Goal: Task Accomplishment & Management: Manage account settings

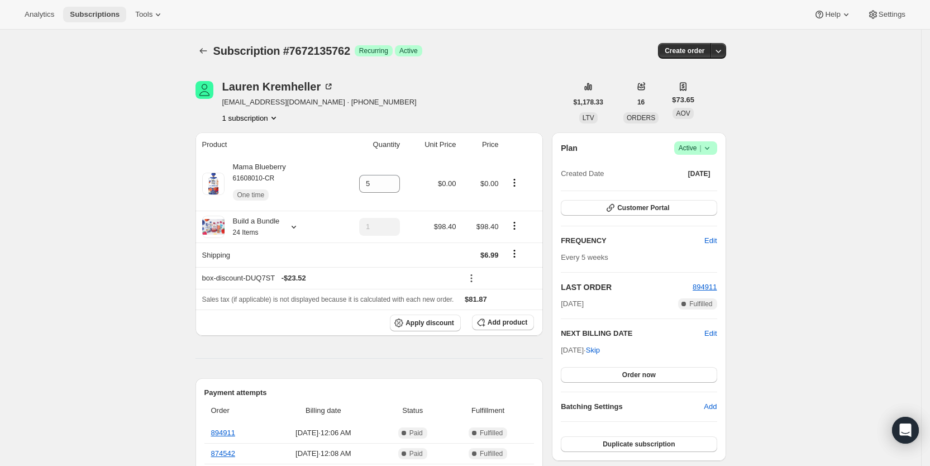
scroll to position [296, 0]
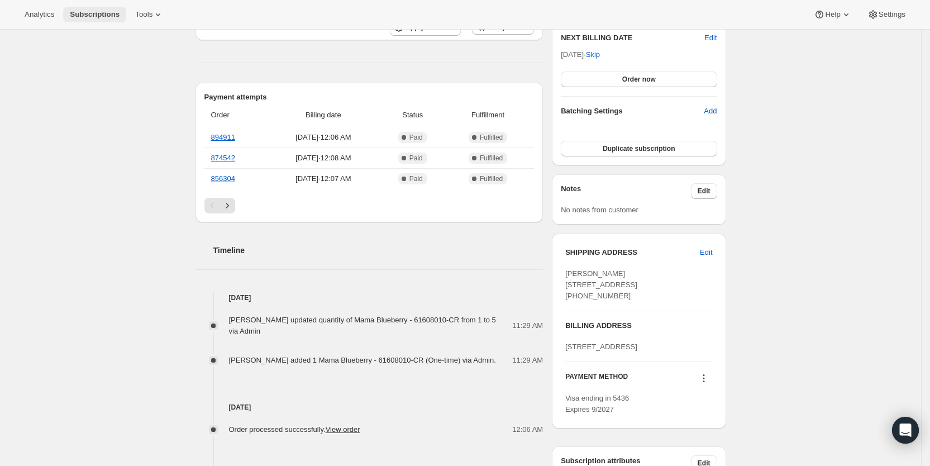
drag, startPoint x: 0, startPoint y: 0, endPoint x: 95, endPoint y: 18, distance: 96.6
click at [95, 18] on span "Subscriptions" at bounding box center [95, 14] width 50 height 9
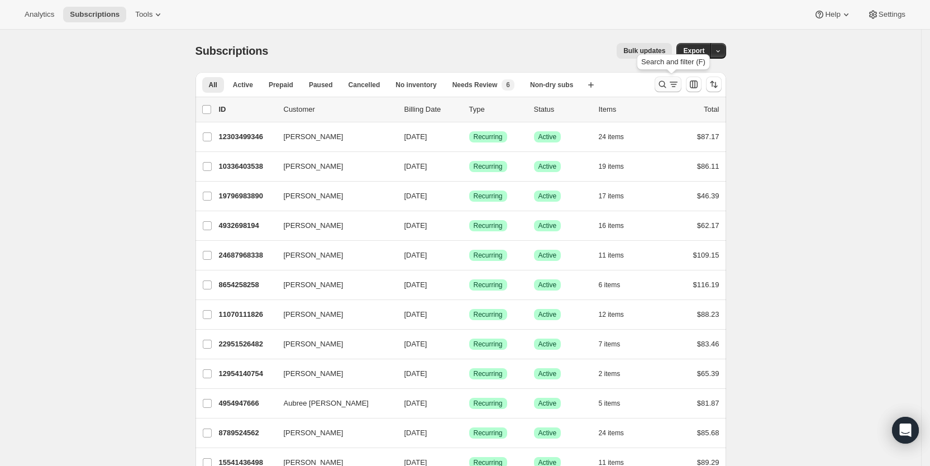
click at [679, 89] on icon "Search and filter results" at bounding box center [673, 84] width 11 height 11
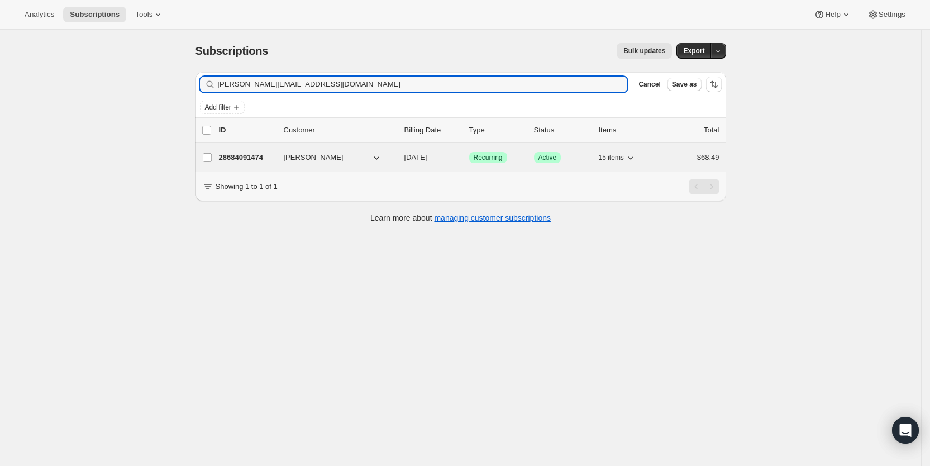
type input "[PERSON_NAME][EMAIL_ADDRESS][DOMAIN_NAME]"
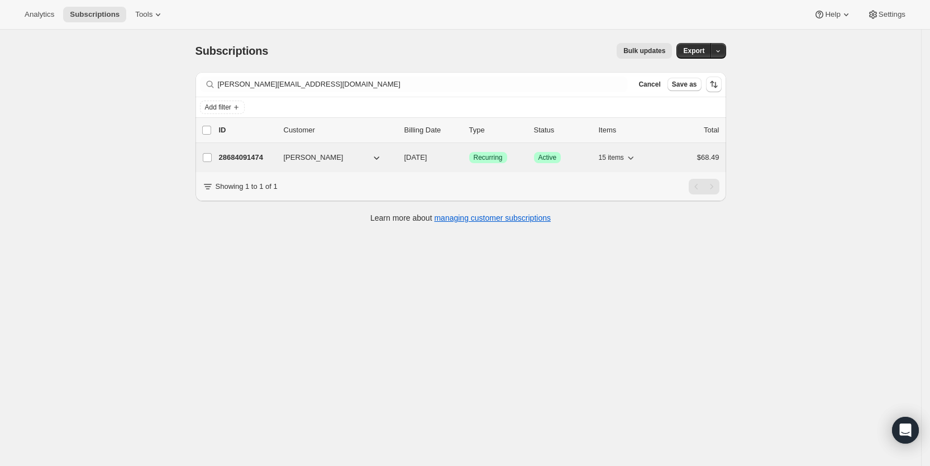
click at [427, 160] on span "[DATE]" at bounding box center [415, 157] width 23 height 8
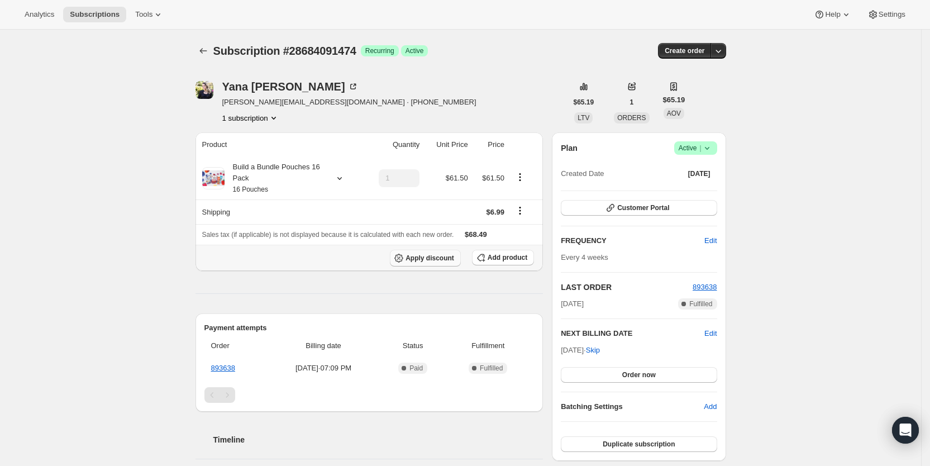
click at [441, 260] on span "Apply discount" at bounding box center [430, 258] width 49 height 9
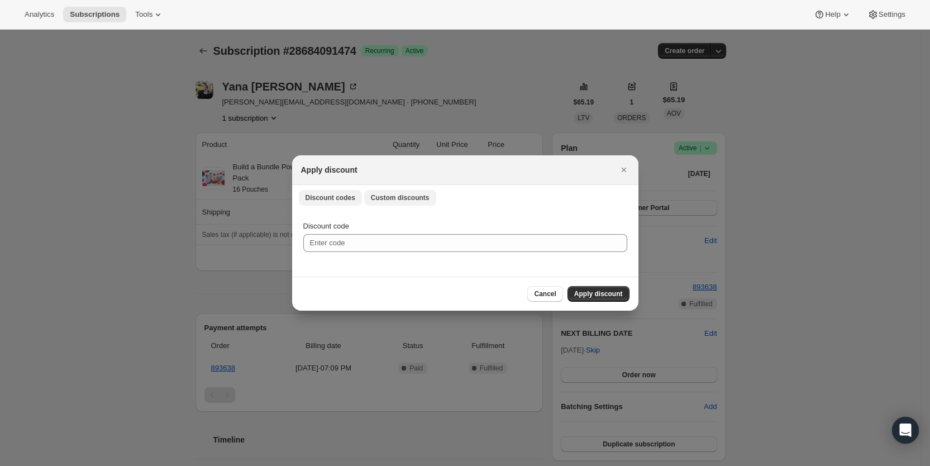
click at [404, 202] on span "Custom discounts" at bounding box center [400, 197] width 59 height 9
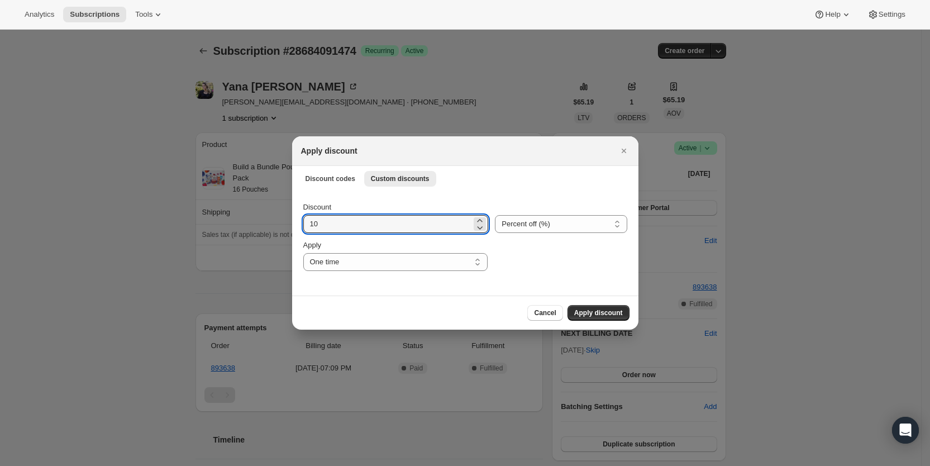
drag, startPoint x: 332, startPoint y: 227, endPoint x: 302, endPoint y: 227, distance: 30.7
click at [302, 227] on div "Discount 10 Percent off (%) Amount off ($) Percent off (%) Apply One time Speci…" at bounding box center [465, 242] width 346 height 105
type input "50"
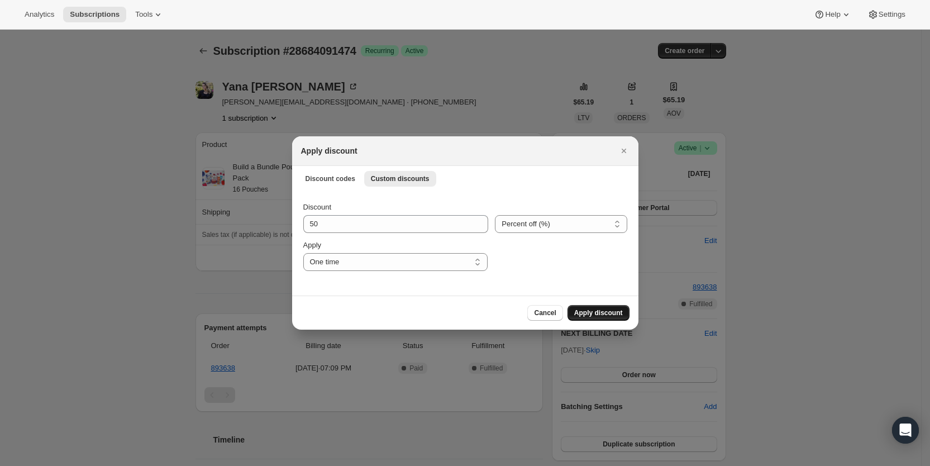
click at [585, 312] on span "Apply discount" at bounding box center [598, 312] width 49 height 9
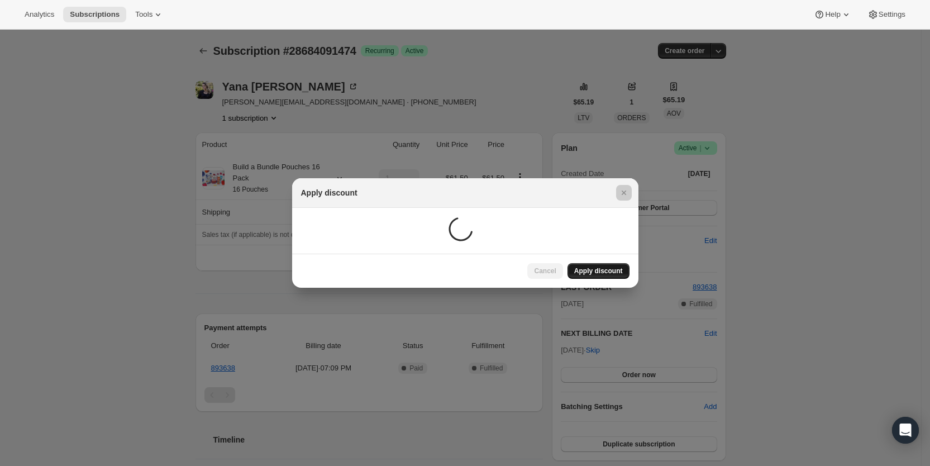
click at [585, 312] on div at bounding box center [465, 233] width 930 height 466
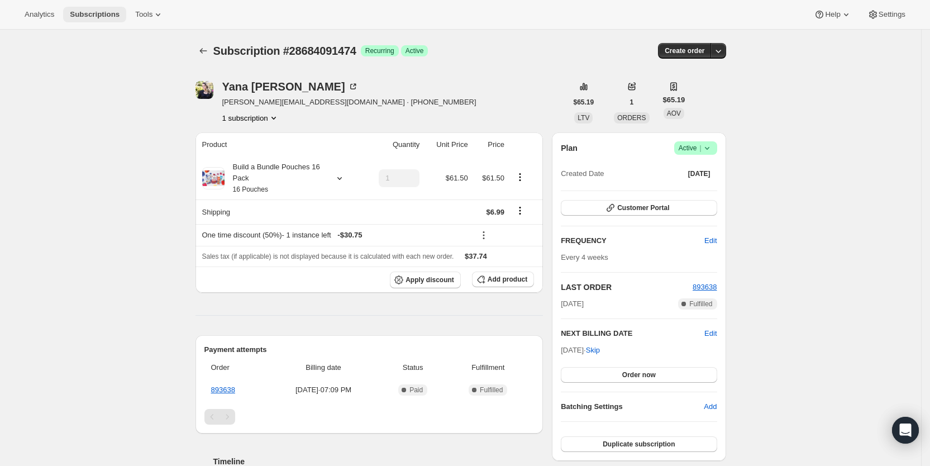
click at [91, 15] on span "Subscriptions" at bounding box center [95, 14] width 50 height 9
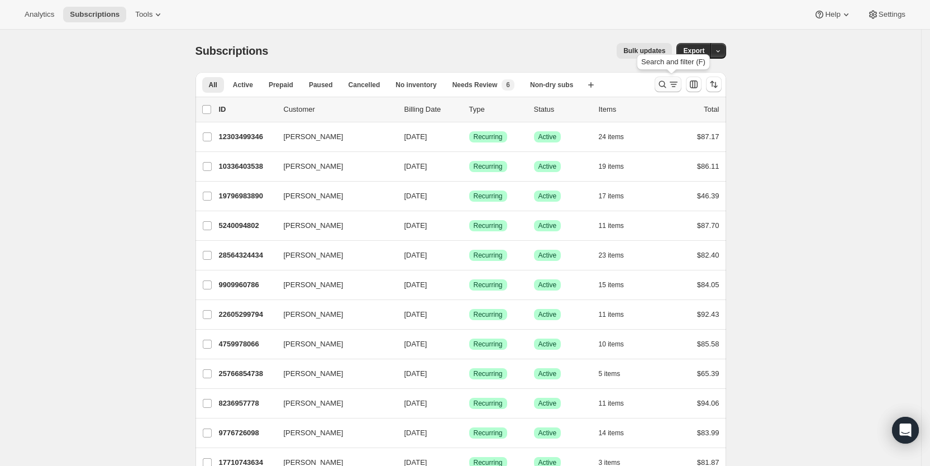
click at [677, 85] on icon "Search and filter results" at bounding box center [673, 84] width 11 height 11
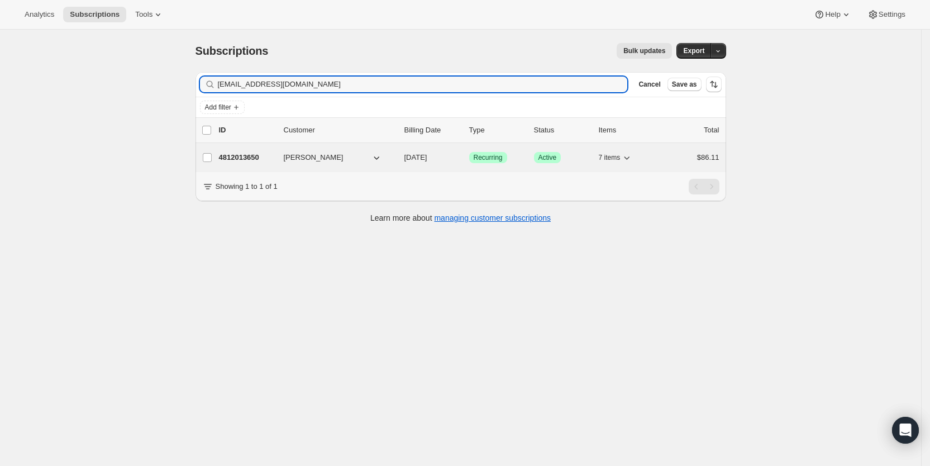
type input "[EMAIL_ADDRESS][DOMAIN_NAME]"
click at [427, 160] on span "[DATE]" at bounding box center [415, 157] width 23 height 8
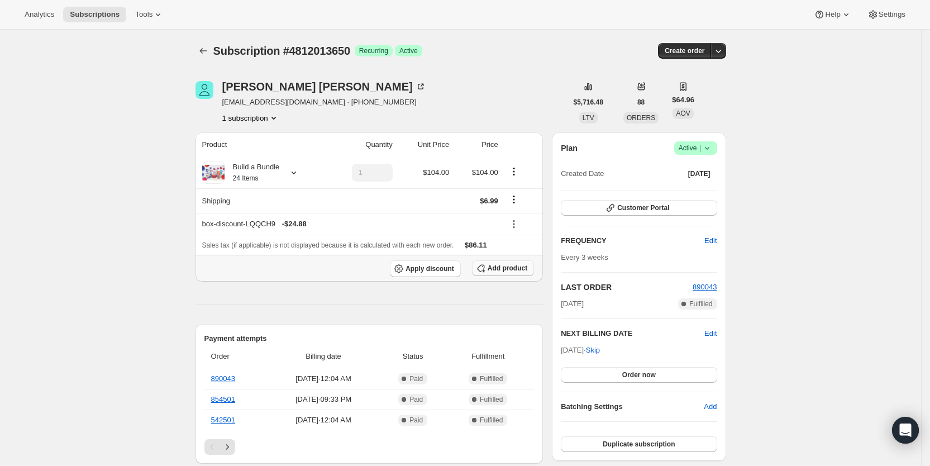
click at [506, 268] on span "Add product" at bounding box center [508, 268] width 40 height 9
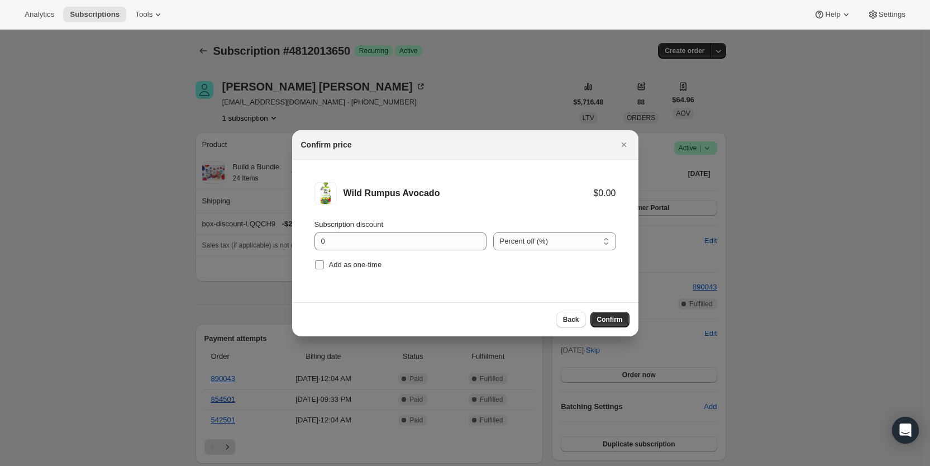
click at [332, 268] on span "Add as one-time" at bounding box center [355, 264] width 53 height 8
click at [324, 268] on input "Add as one-time" at bounding box center [319, 264] width 9 height 9
checkbox input "true"
click at [599, 317] on span "Confirm" at bounding box center [610, 319] width 26 height 9
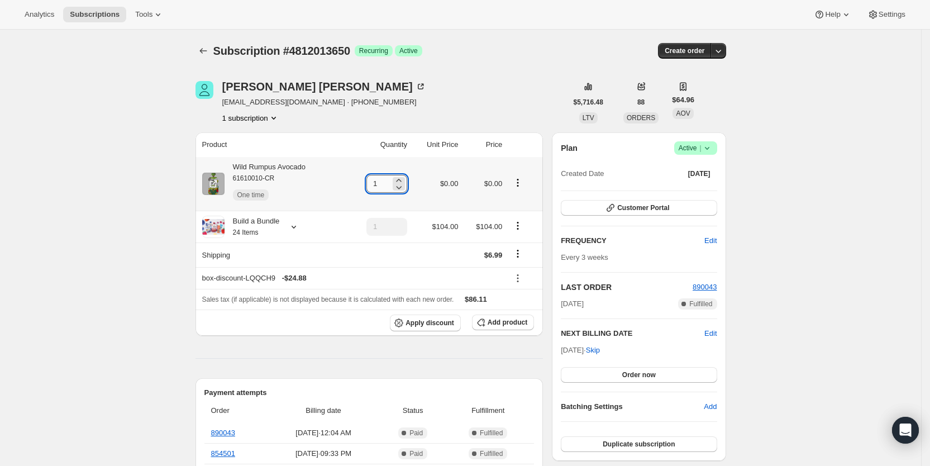
drag, startPoint x: 376, startPoint y: 183, endPoint x: 394, endPoint y: 182, distance: 18.0
click at [390, 182] on input "1" at bounding box center [378, 184] width 24 height 18
type input "3"
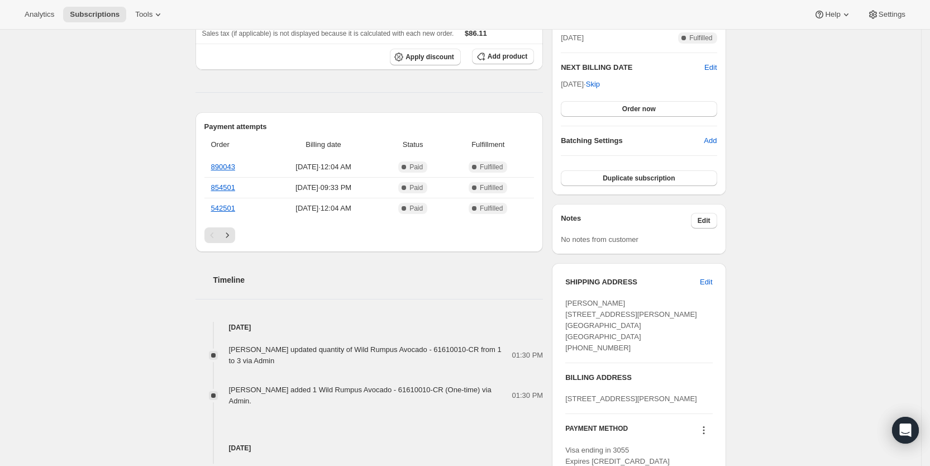
scroll to position [323, 0]
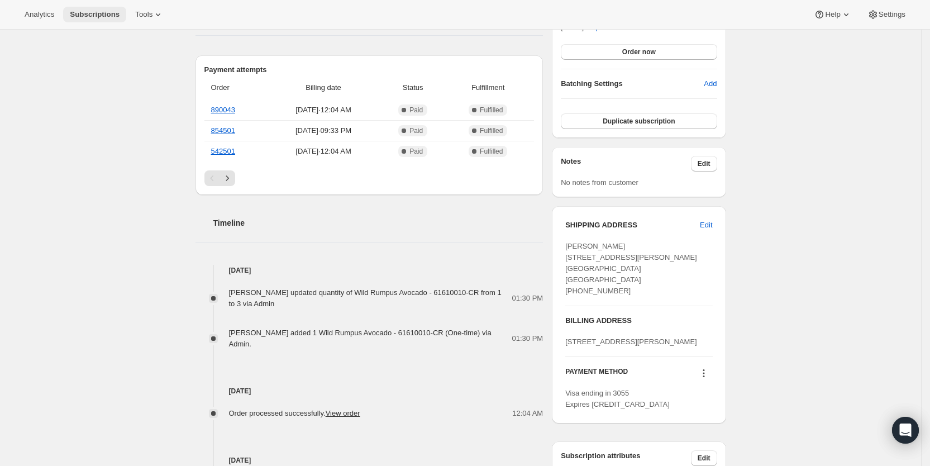
click at [80, 13] on span "Subscriptions" at bounding box center [95, 14] width 50 height 9
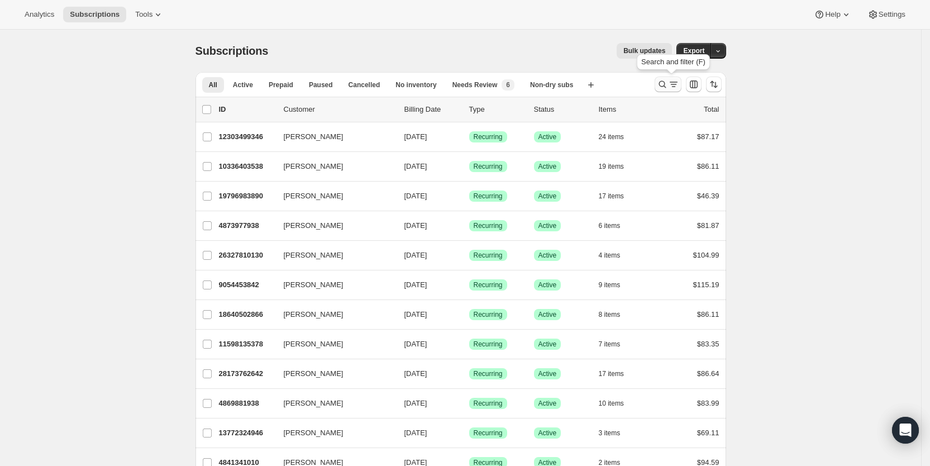
click at [668, 85] on icon "Search and filter results" at bounding box center [662, 84] width 11 height 11
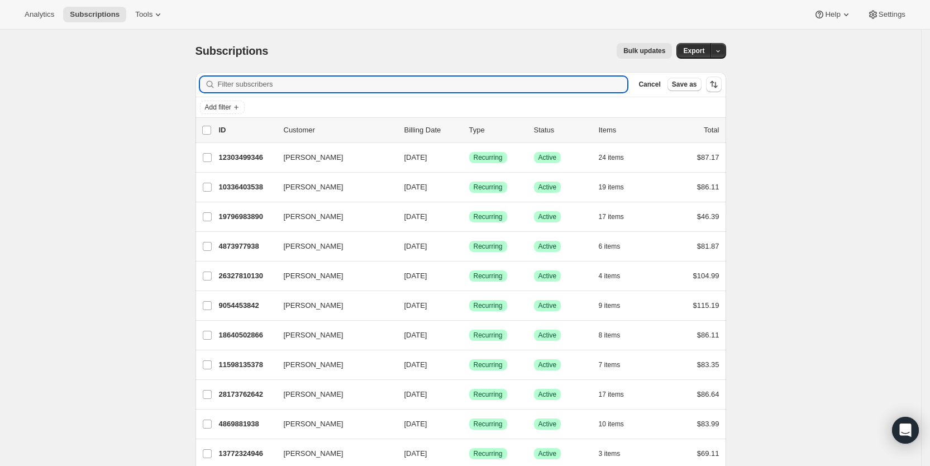
paste input "[EMAIL_ADDRESS][DOMAIN_NAME]"
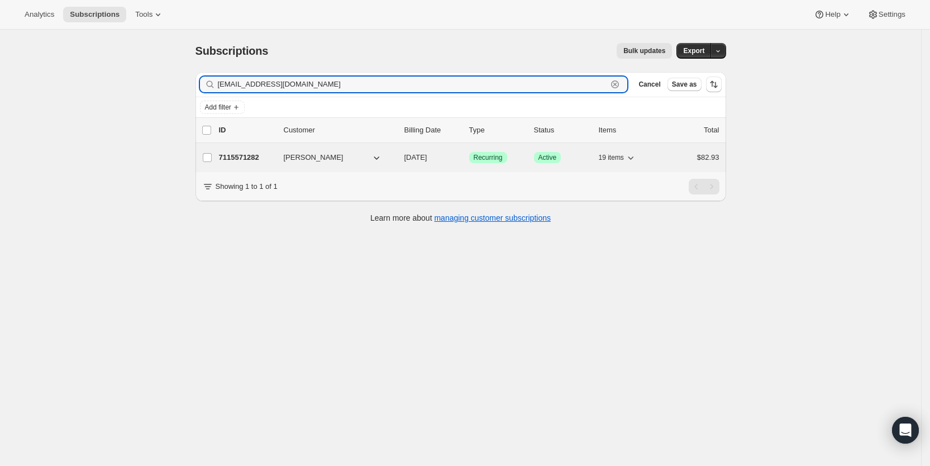
type input "[EMAIL_ADDRESS][DOMAIN_NAME]"
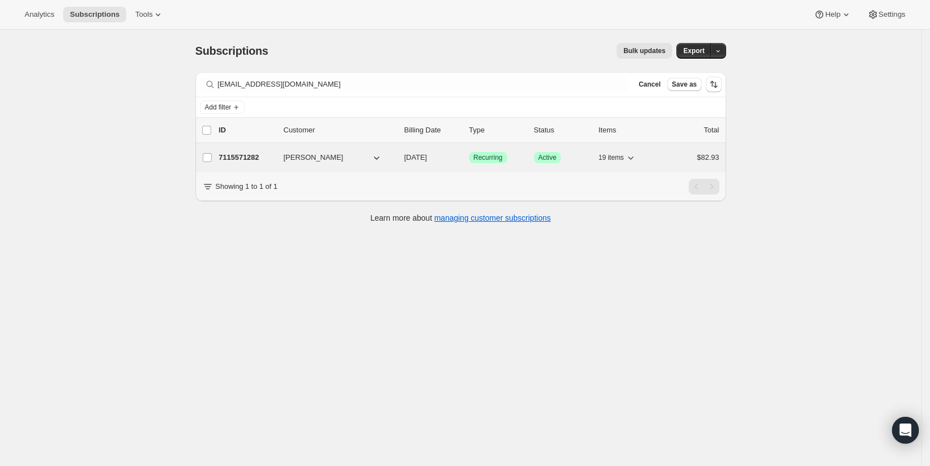
click at [427, 153] on span "[DATE]" at bounding box center [415, 157] width 23 height 8
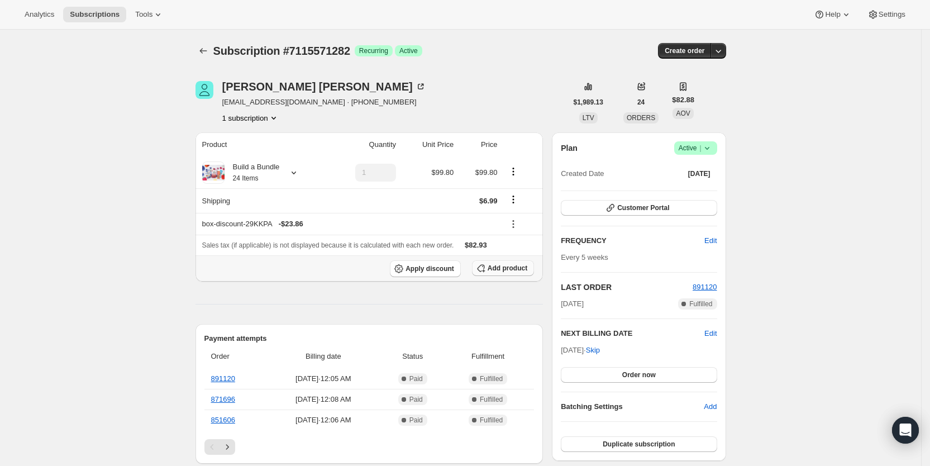
click at [506, 268] on span "Add product" at bounding box center [508, 268] width 40 height 9
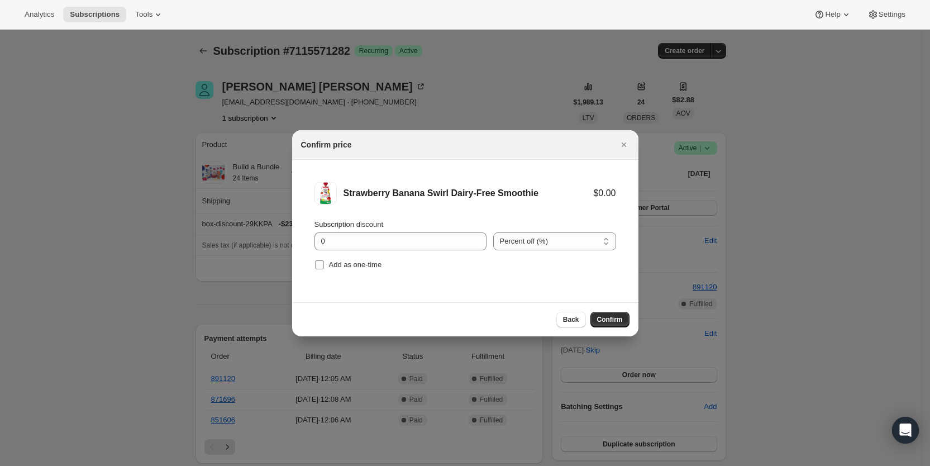
click at [320, 264] on input "Add as one-time" at bounding box center [319, 264] width 9 height 9
checkbox input "true"
click at [609, 319] on span "Confirm" at bounding box center [610, 319] width 26 height 9
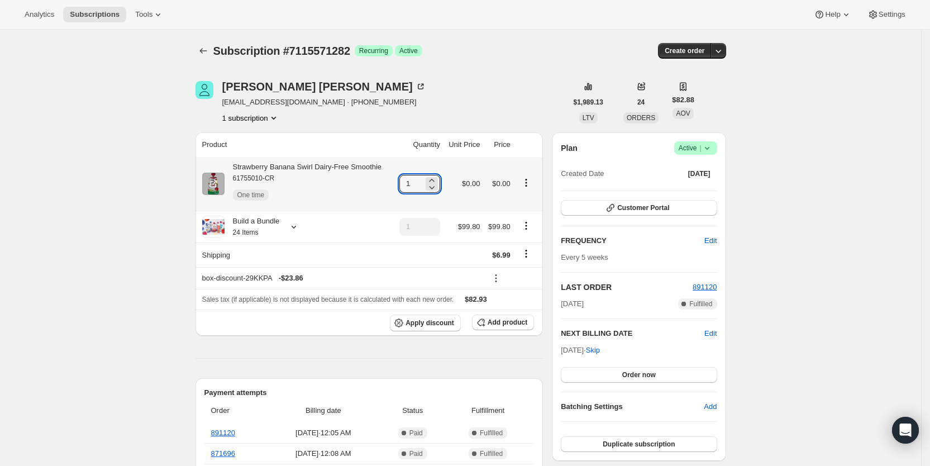
drag, startPoint x: 406, startPoint y: 185, endPoint x: 450, endPoint y: 190, distance: 44.4
click at [450, 190] on tr "Strawberry Banana Swirl Dairy-Free Smoothie 61755010-CR One time 1 $0.00 $0.00" at bounding box center [370, 184] width 348 height 54
type input "4"
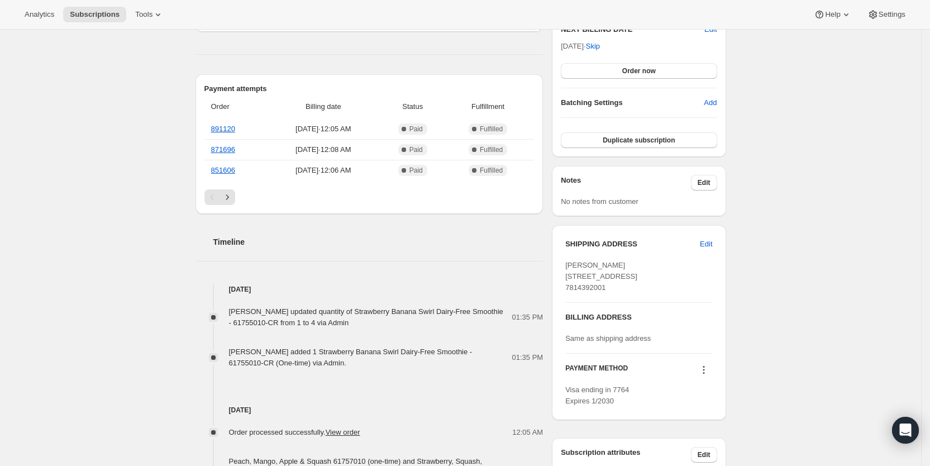
scroll to position [315, 0]
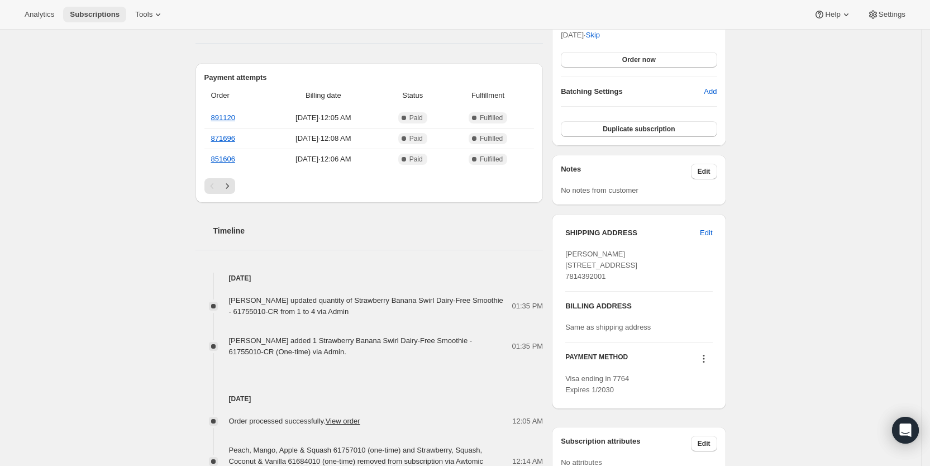
click at [89, 15] on span "Subscriptions" at bounding box center [95, 14] width 50 height 9
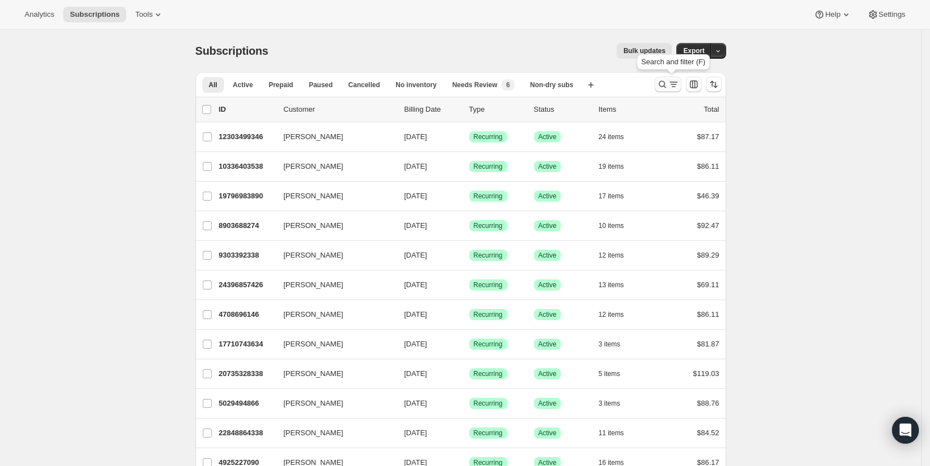
click at [672, 83] on icon "Search and filter results" at bounding box center [673, 84] width 11 height 11
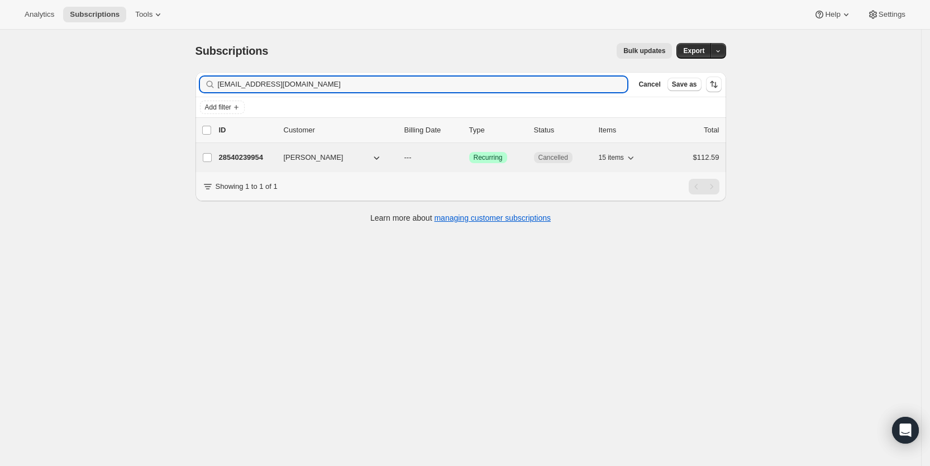
type input "[EMAIL_ADDRESS][DOMAIN_NAME]"
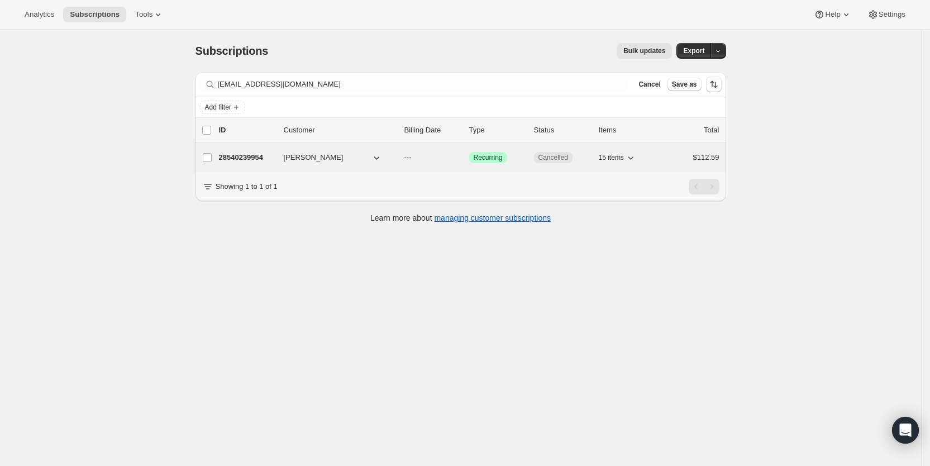
click at [420, 161] on p "---" at bounding box center [432, 157] width 56 height 11
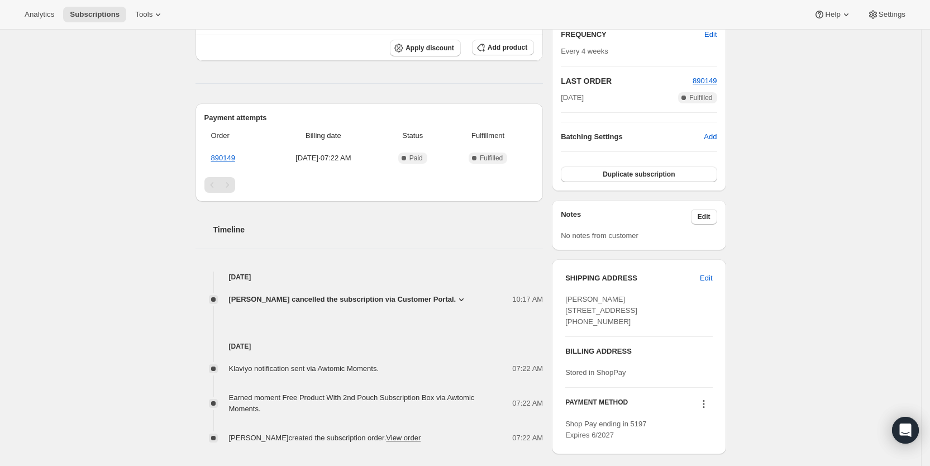
scroll to position [222, 0]
click at [456, 297] on icon at bounding box center [461, 298] width 11 height 11
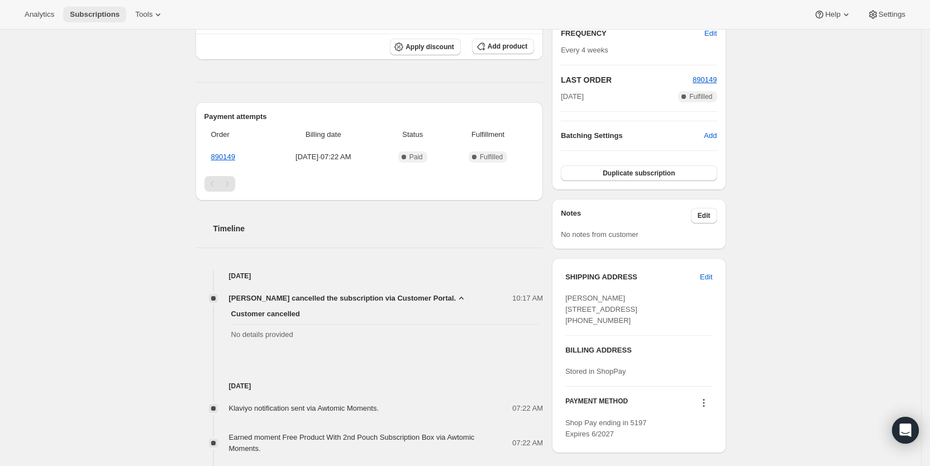
click at [99, 16] on span "Subscriptions" at bounding box center [95, 14] width 50 height 9
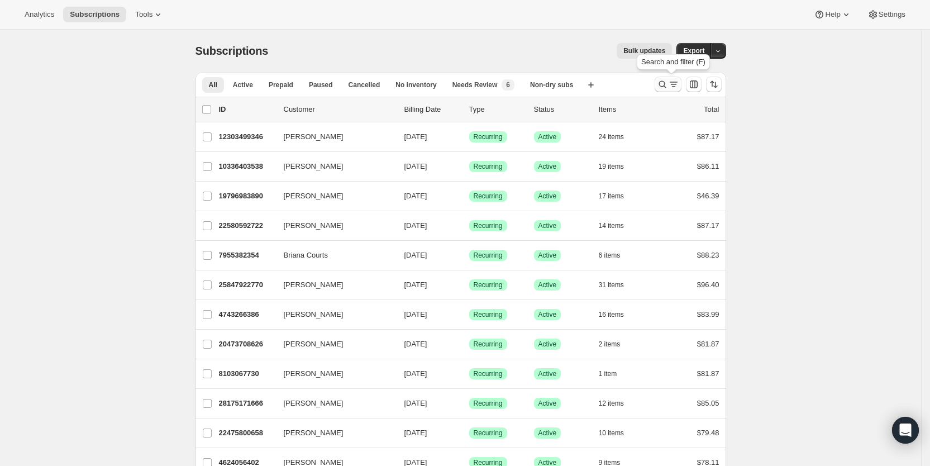
click at [677, 84] on icon "Search and filter results" at bounding box center [673, 84] width 6 height 1
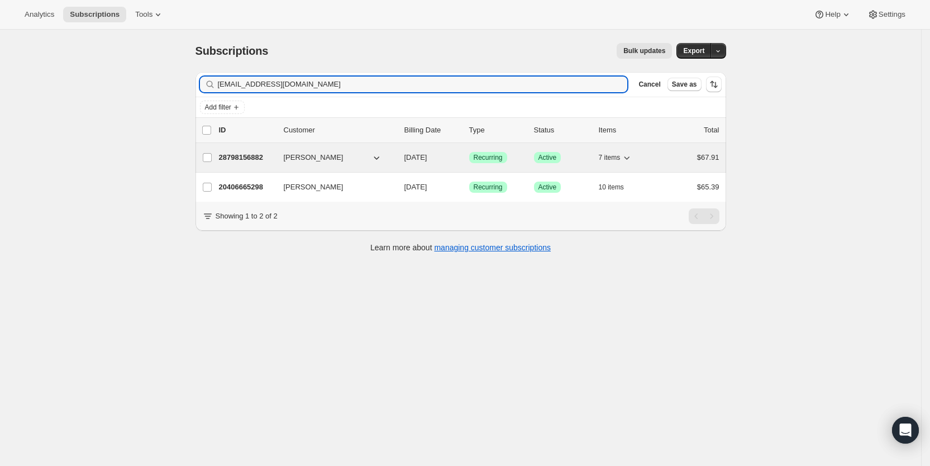
type input "[EMAIL_ADDRESS][DOMAIN_NAME]"
click at [427, 156] on span "[DATE]" at bounding box center [415, 157] width 23 height 8
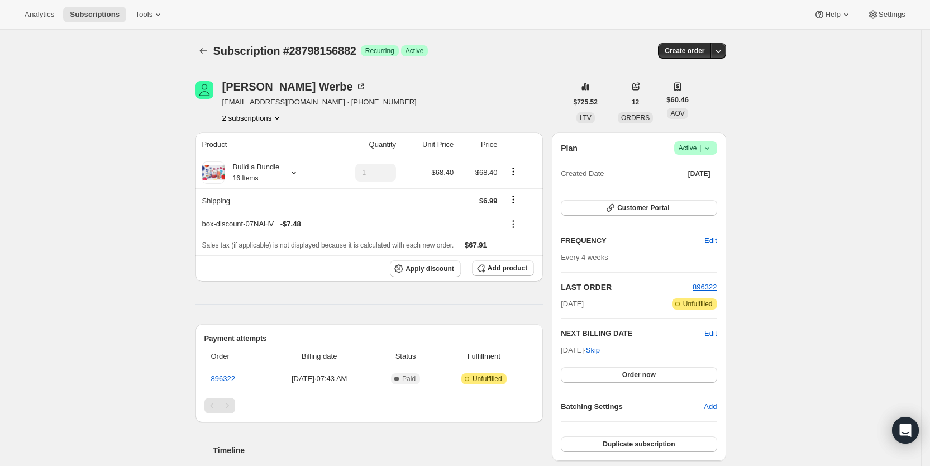
click at [260, 117] on button "2 subscriptions" at bounding box center [252, 117] width 61 height 11
click at [243, 131] on button "20406665298" at bounding box center [257, 139] width 84 height 18
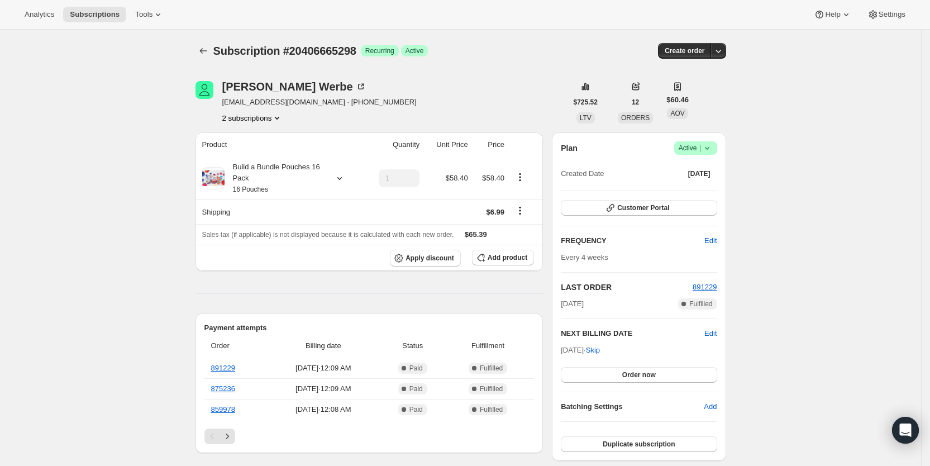
click at [264, 117] on button "2 subscriptions" at bounding box center [252, 117] width 61 height 11
click at [245, 158] on span "28798156882" at bounding box center [240, 158] width 45 height 8
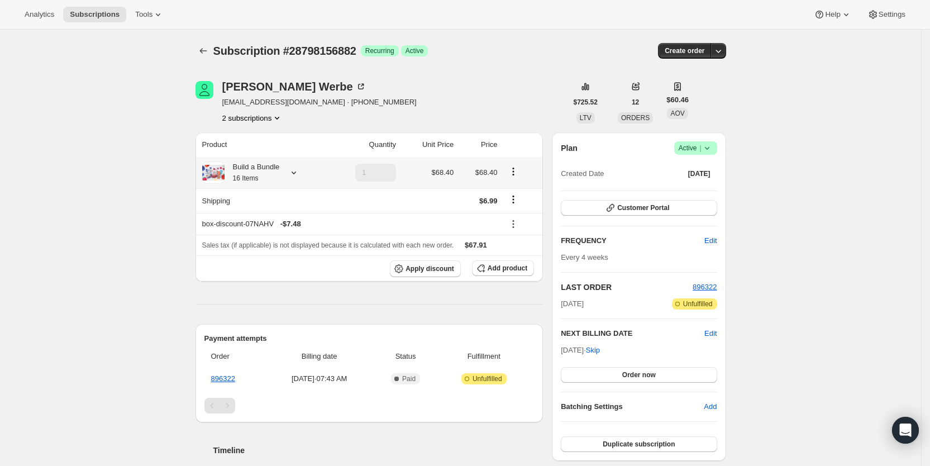
click at [293, 172] on icon at bounding box center [293, 172] width 11 height 11
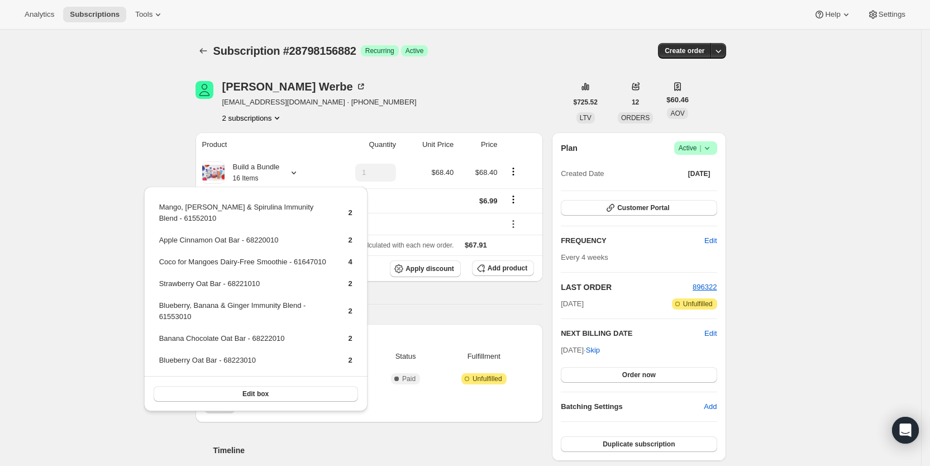
click at [278, 122] on icon "Product actions" at bounding box center [276, 117] width 11 height 11
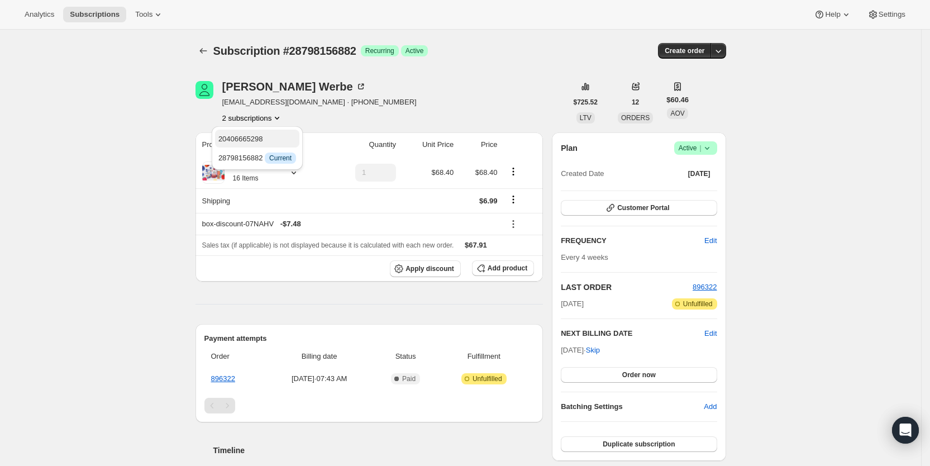
click at [264, 134] on span "20406665298" at bounding box center [257, 139] width 78 height 11
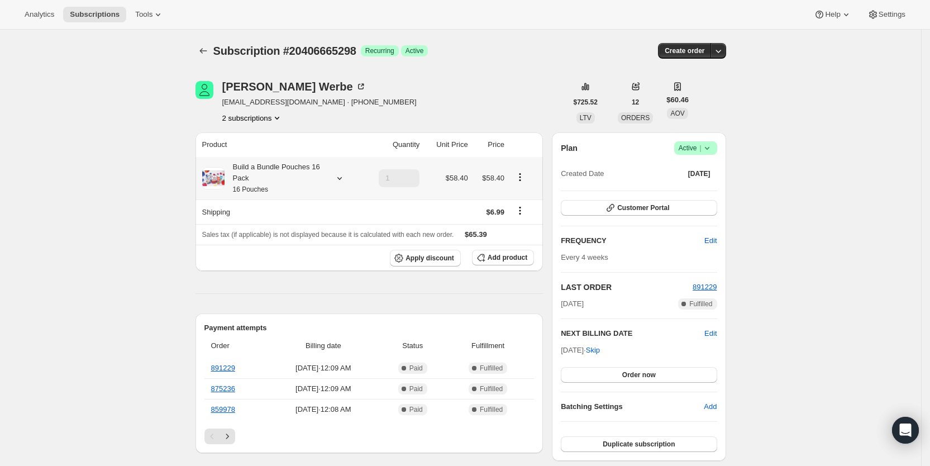
click at [344, 178] on icon at bounding box center [339, 178] width 11 height 11
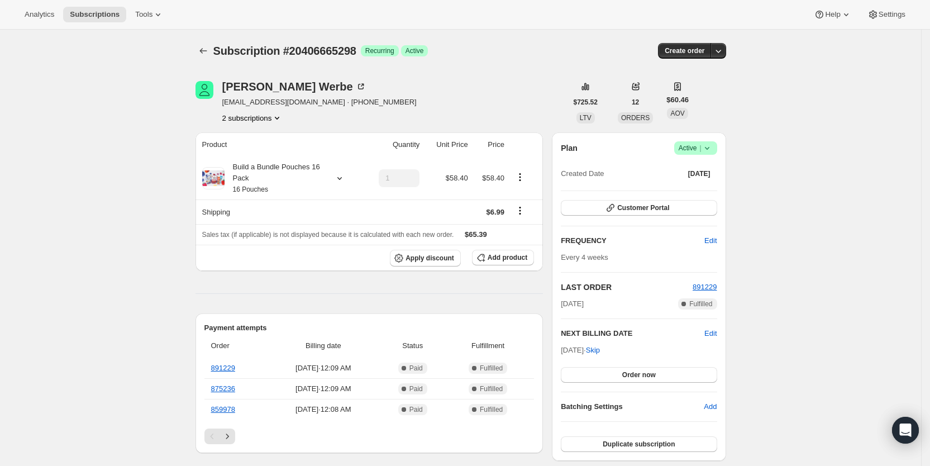
click at [276, 121] on icon "Product actions" at bounding box center [276, 117] width 11 height 11
click at [256, 156] on span "28798156882" at bounding box center [240, 158] width 45 height 8
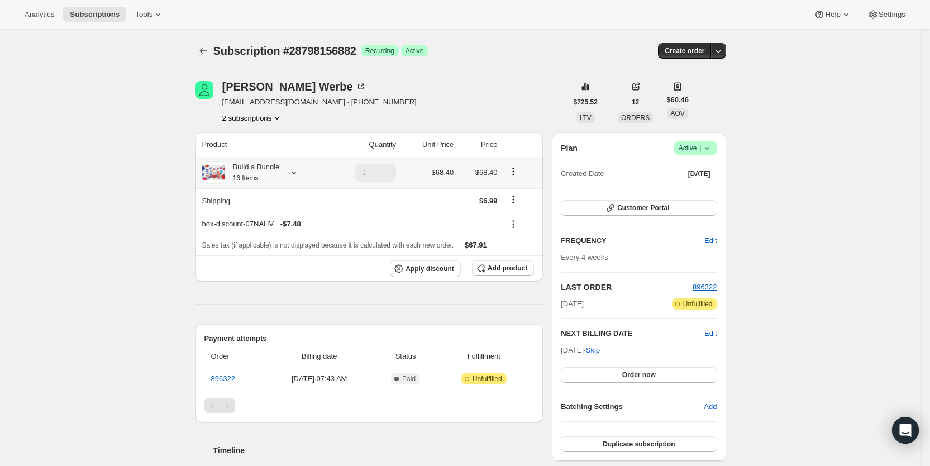
click at [296, 172] on icon at bounding box center [294, 173] width 4 height 3
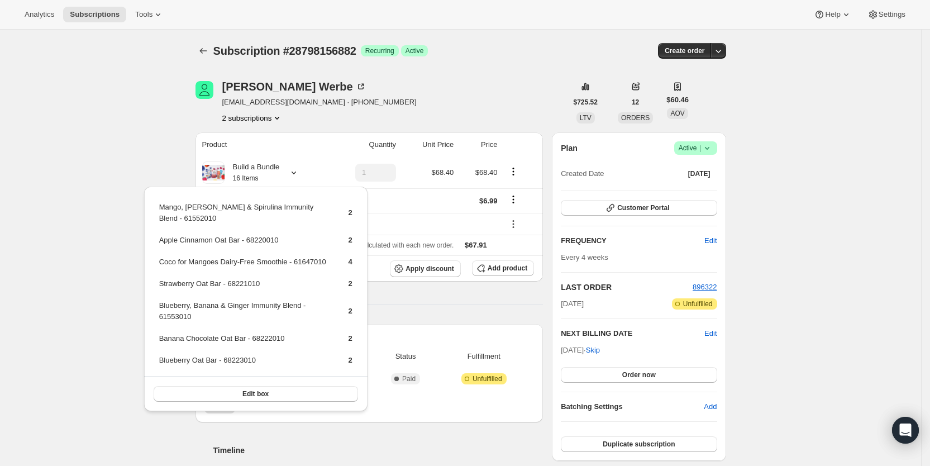
click at [125, 145] on div "Subscription #28798156882. This page is ready Subscription #28798156882 Success…" at bounding box center [460, 433] width 921 height 807
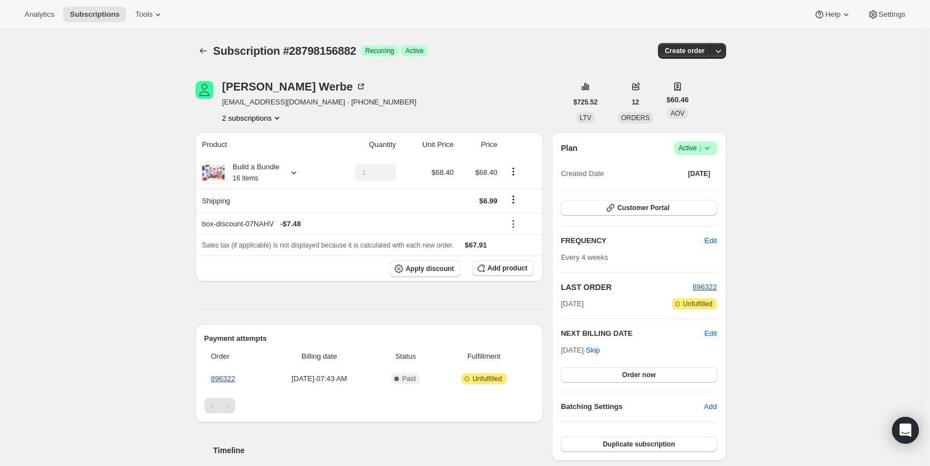
click at [265, 116] on button "2 subscriptions" at bounding box center [252, 117] width 61 height 11
click at [256, 135] on span "20406665298" at bounding box center [240, 139] width 45 height 8
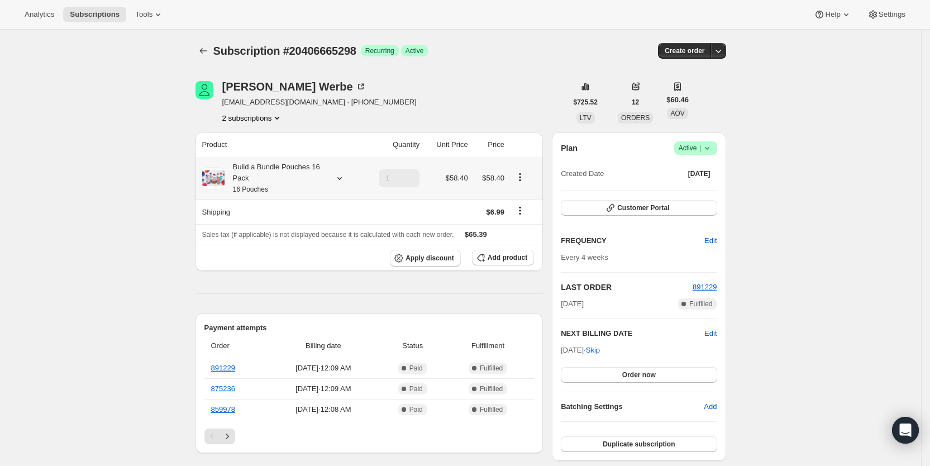
click at [344, 178] on icon at bounding box center [339, 178] width 11 height 11
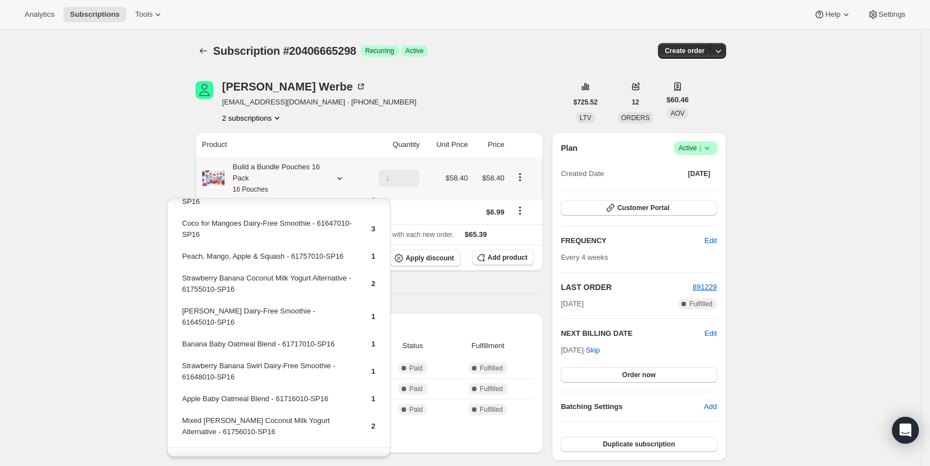
scroll to position [75, 0]
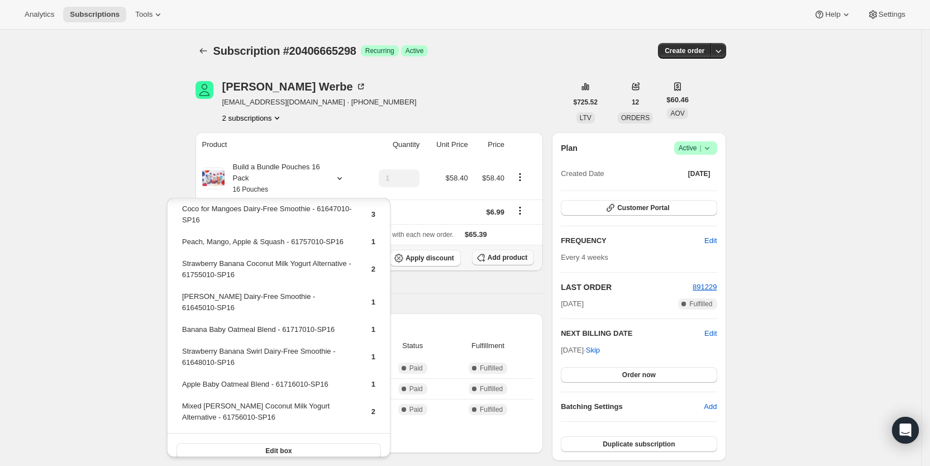
click at [511, 258] on span "Add product" at bounding box center [508, 257] width 40 height 9
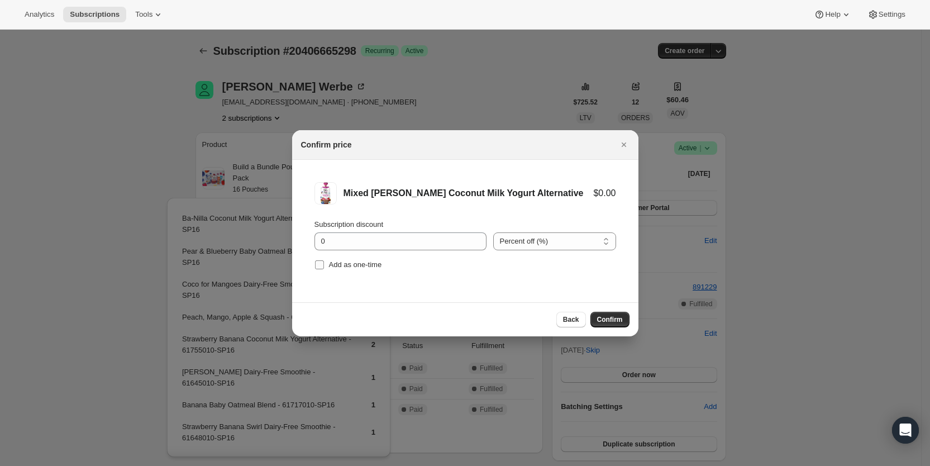
drag, startPoint x: 318, startPoint y: 259, endPoint x: 330, endPoint y: 262, distance: 11.5
click at [321, 260] on span ":r59k:" at bounding box center [320, 265] width 10 height 10
click at [321, 260] on input "Add as one-time" at bounding box center [319, 264] width 9 height 9
checkbox input "true"
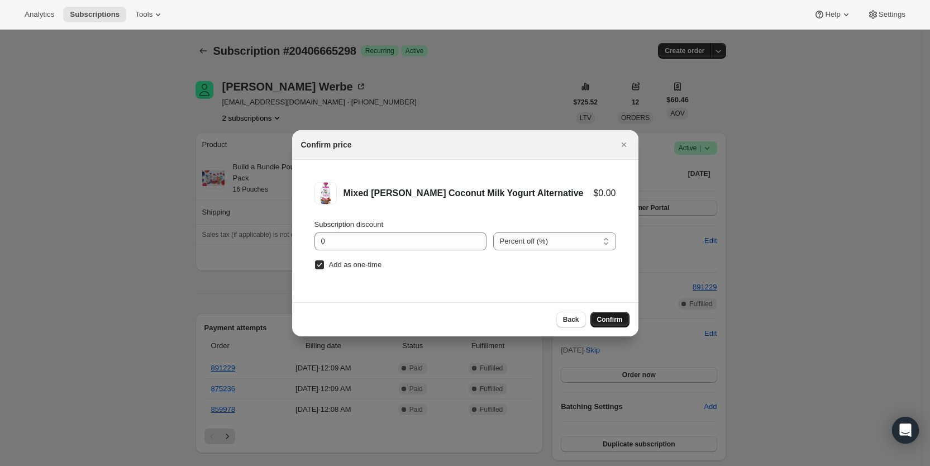
click at [603, 321] on span "Confirm" at bounding box center [610, 319] width 26 height 9
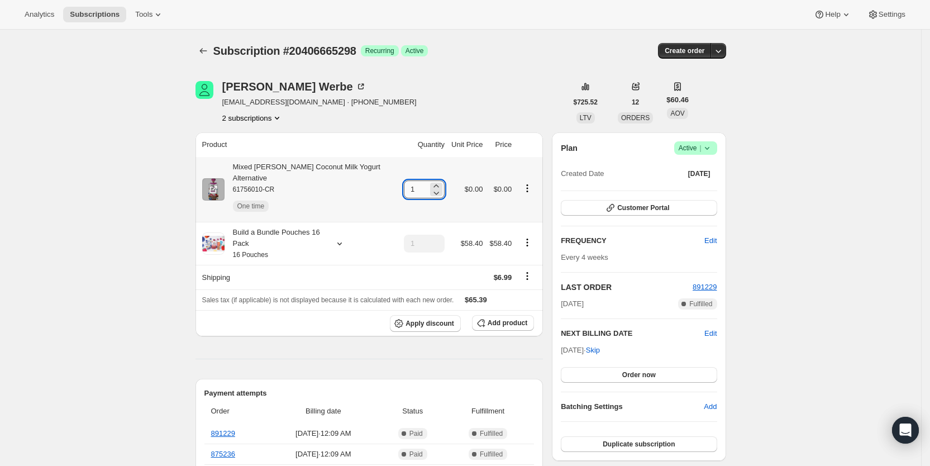
drag, startPoint x: 410, startPoint y: 188, endPoint x: 425, endPoint y: 185, distance: 14.7
click at [425, 185] on input "1" at bounding box center [416, 189] width 24 height 18
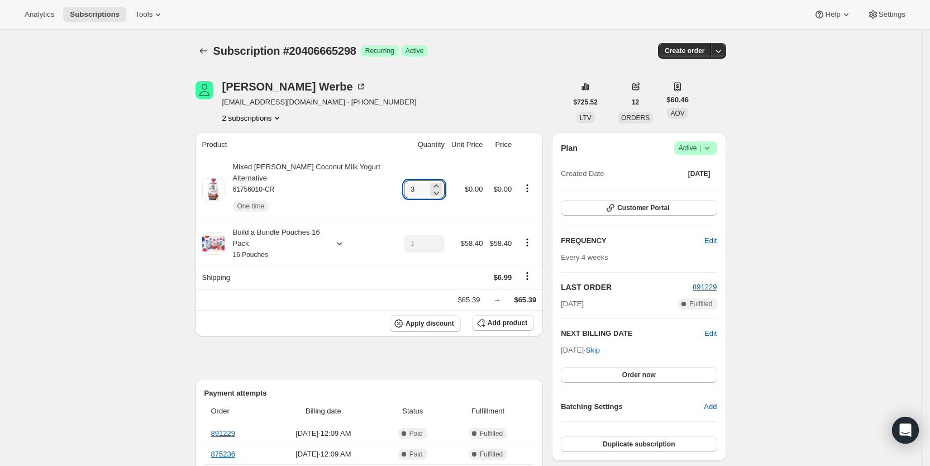
type input "3"
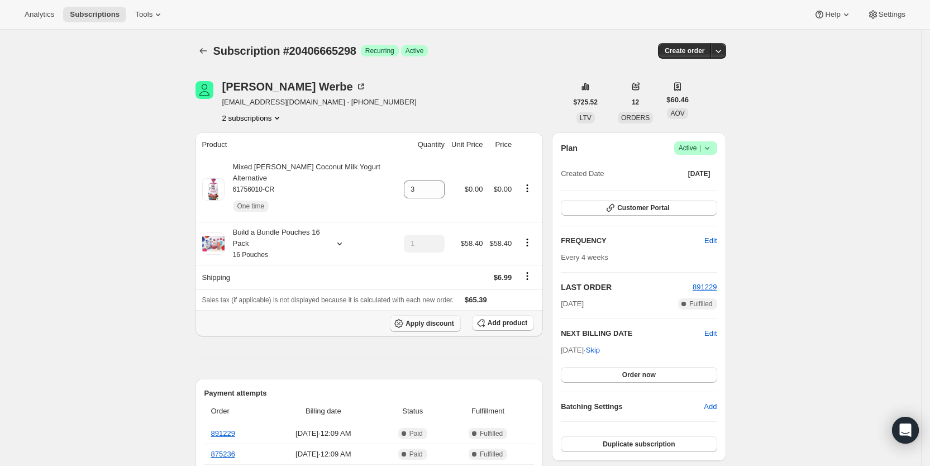
click at [448, 319] on span "Apply discount" at bounding box center [430, 323] width 49 height 9
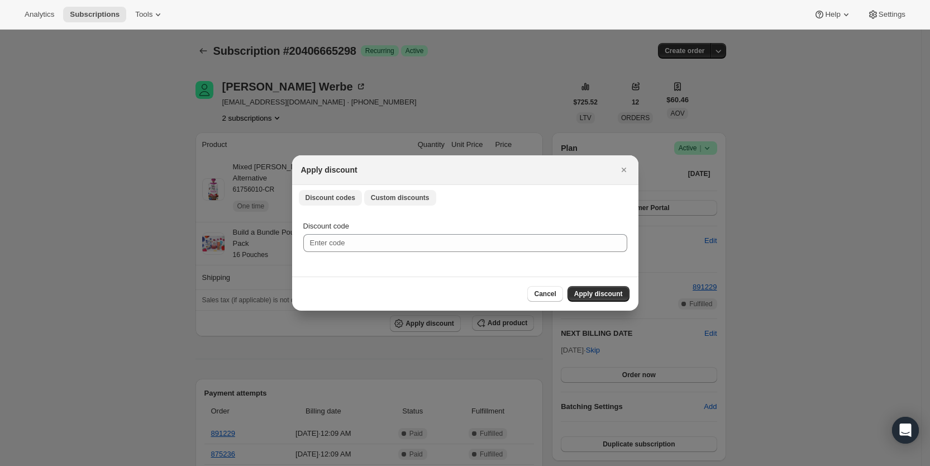
click at [387, 198] on span "Custom discounts" at bounding box center [400, 197] width 59 height 9
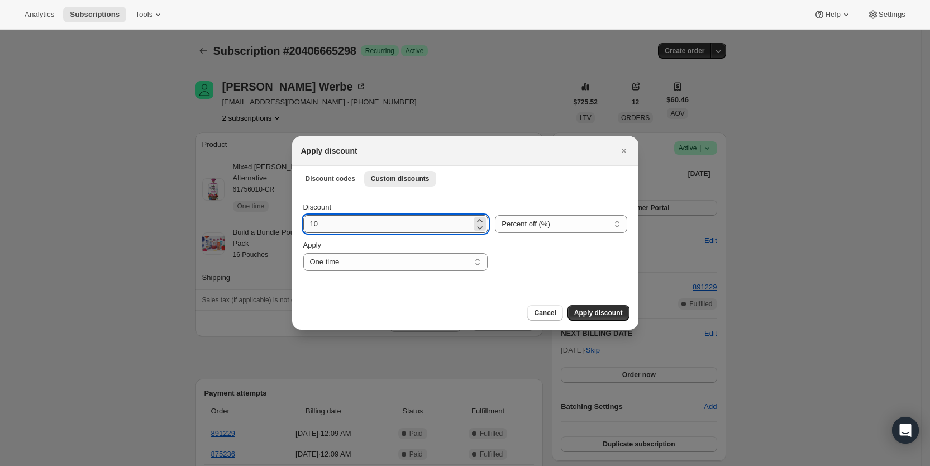
drag, startPoint x: 307, startPoint y: 225, endPoint x: 317, endPoint y: 225, distance: 10.1
click at [317, 225] on input "10" at bounding box center [387, 224] width 169 height 18
type input "25"
click at [340, 264] on select "One time Specify instances... Indefinitely" at bounding box center [395, 262] width 184 height 18
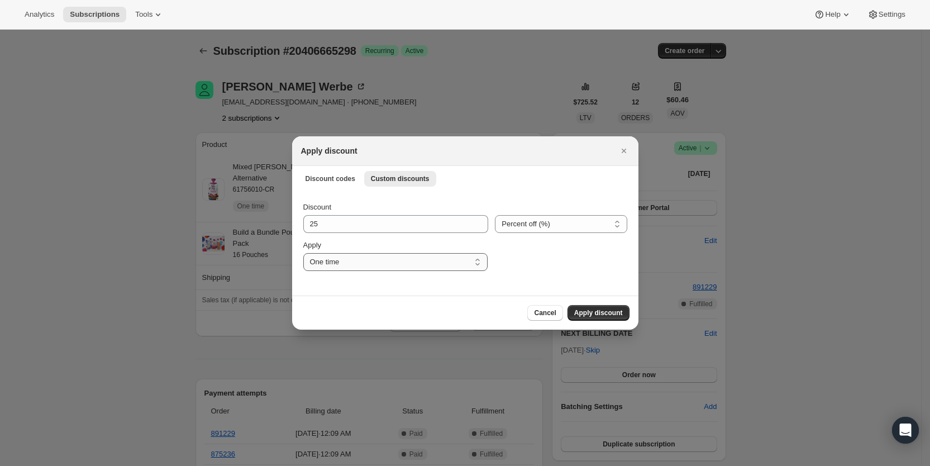
select select "specific"
click at [303, 253] on select "One time Specify instances... Indefinitely" at bounding box center [395, 262] width 184 height 18
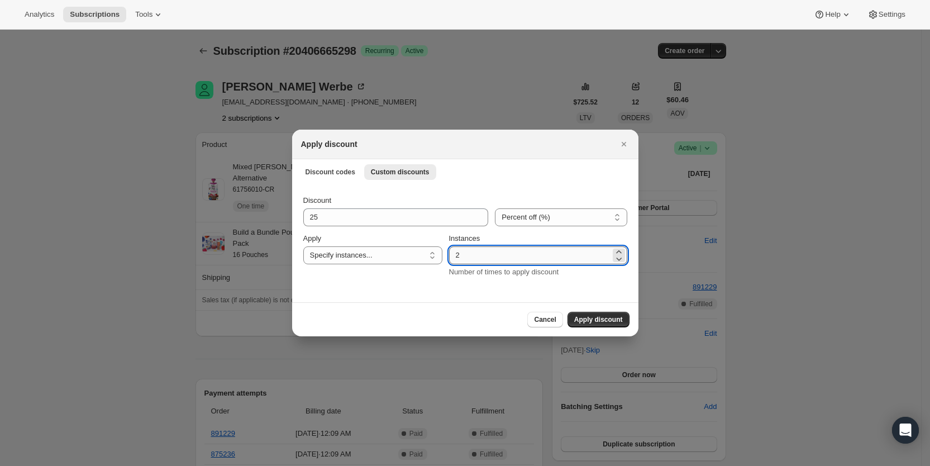
drag, startPoint x: 460, startPoint y: 250, endPoint x: 471, endPoint y: 253, distance: 12.2
click at [471, 253] on input "2" at bounding box center [529, 255] width 161 height 18
type input "3"
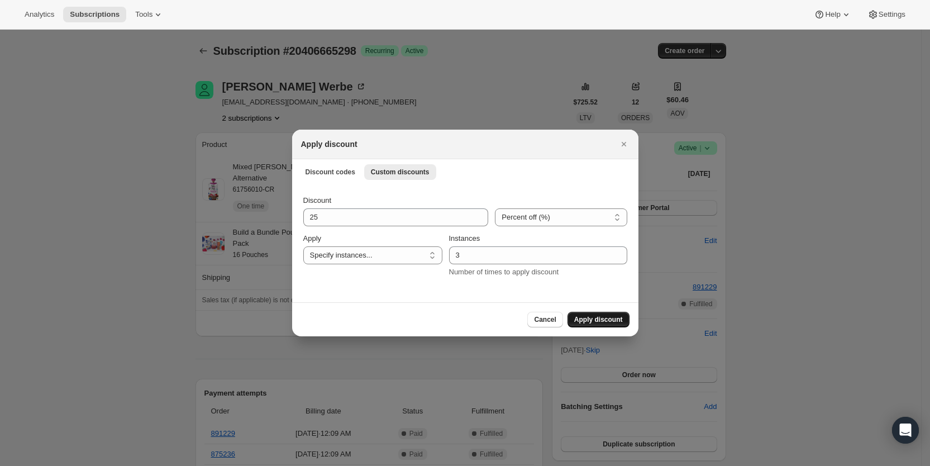
click at [598, 316] on span "Apply discount" at bounding box center [598, 319] width 49 height 9
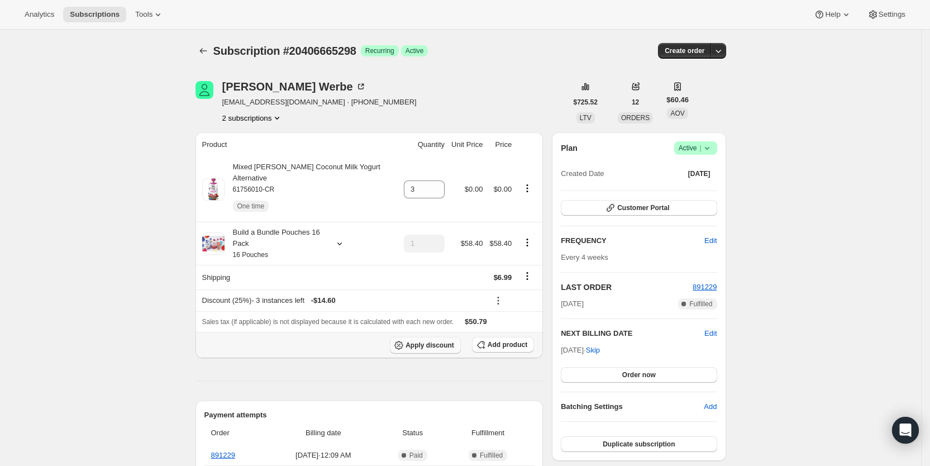
click at [446, 341] on span "Apply discount" at bounding box center [430, 345] width 49 height 9
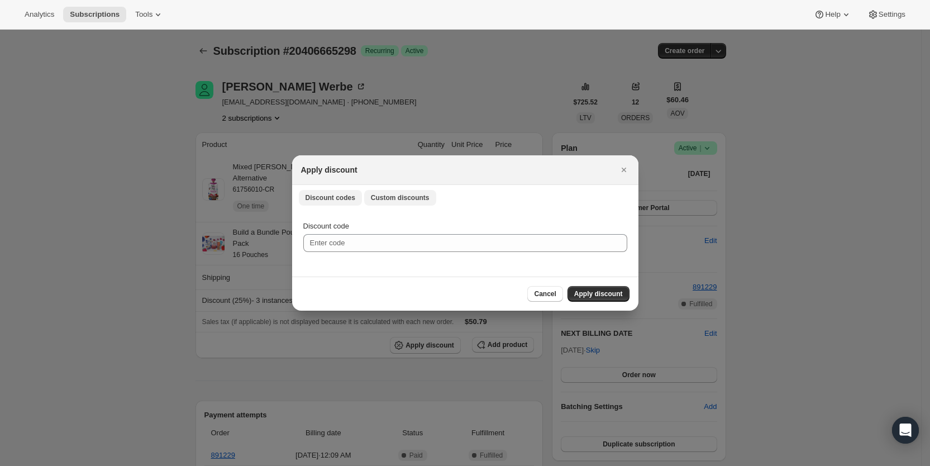
click at [416, 203] on button "Custom discounts" at bounding box center [400, 198] width 72 height 16
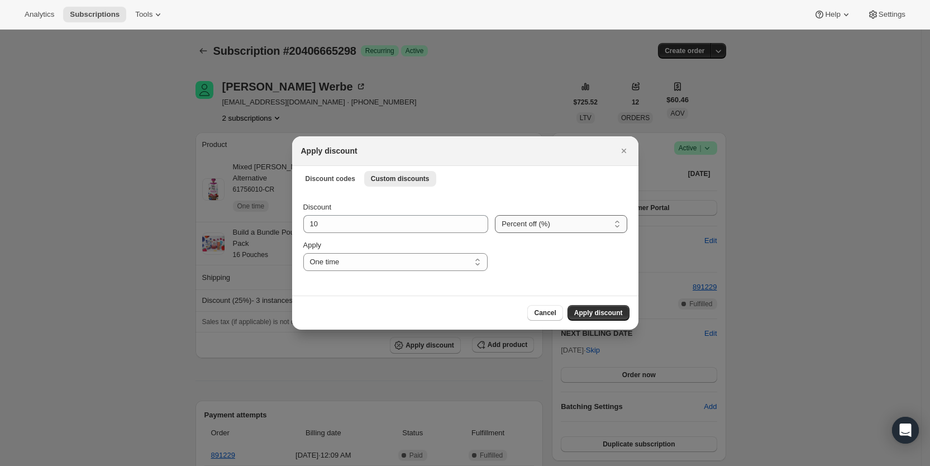
click at [521, 228] on select "Percent off (%) Amount off ($)" at bounding box center [561, 224] width 132 height 18
select select "fixed"
click at [495, 215] on select "Percent off (%) Amount off ($)" at bounding box center [561, 224] width 132 height 18
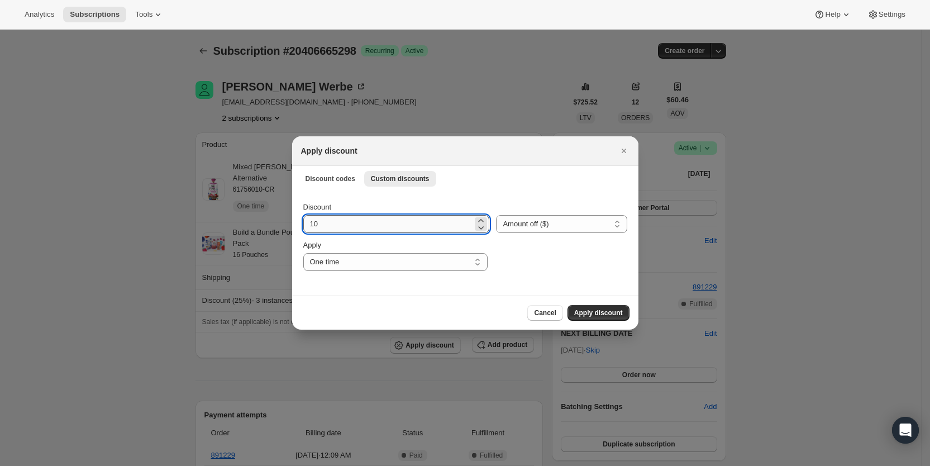
drag, startPoint x: 323, startPoint y: 221, endPoint x: 306, endPoint y: 223, distance: 17.0
click at [306, 223] on input "10" at bounding box center [388, 224] width 170 height 18
type input "6.99"
click at [339, 259] on select "One time Specify instances... Indefinitely" at bounding box center [395, 262] width 184 height 18
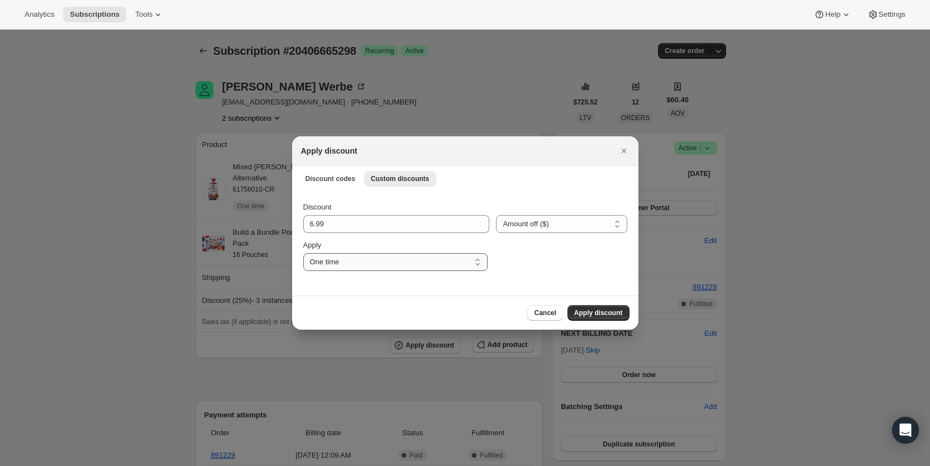
select select "specific"
click at [303, 253] on select "One time Specify instances... Indefinitely" at bounding box center [395, 262] width 184 height 18
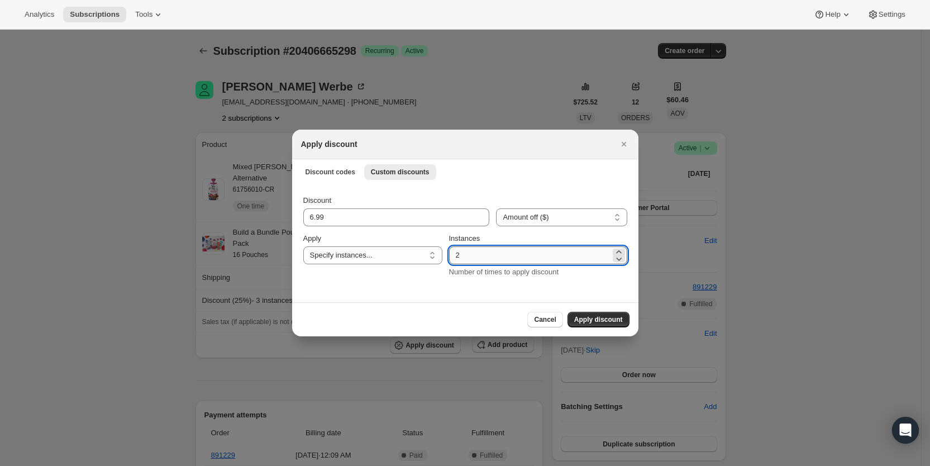
click at [467, 253] on input "2" at bounding box center [529, 255] width 161 height 18
click at [468, 251] on input "2" at bounding box center [529, 255] width 161 height 18
type input "3"
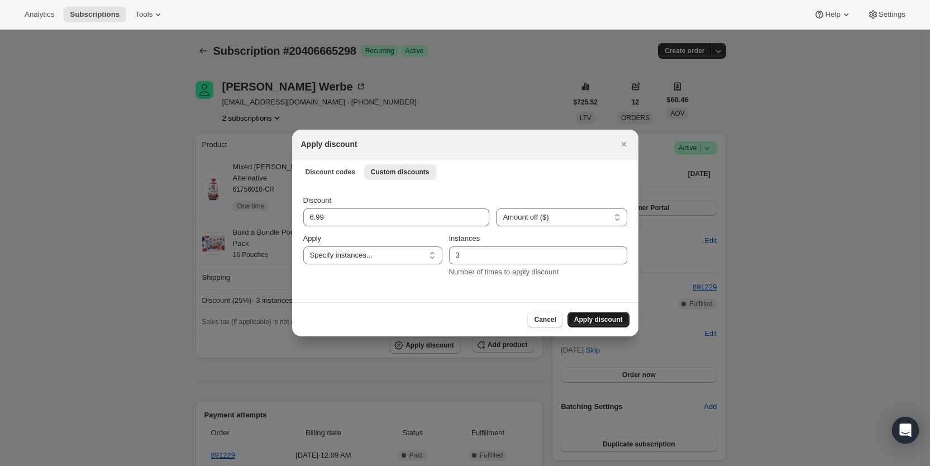
click at [599, 316] on span "Apply discount" at bounding box center [598, 319] width 49 height 9
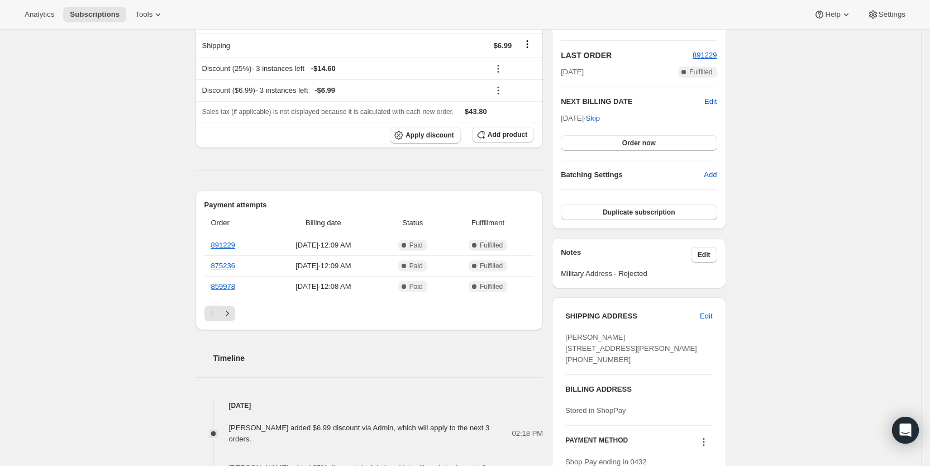
scroll to position [250, 0]
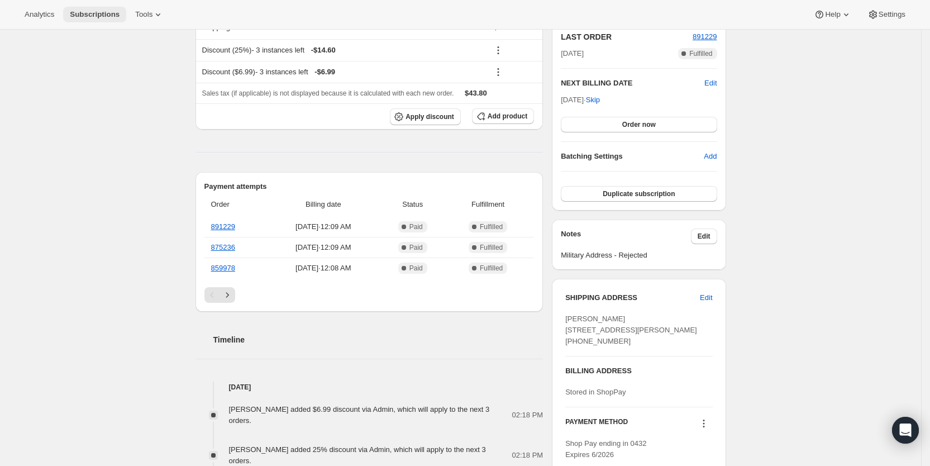
click at [94, 10] on span "Subscriptions" at bounding box center [95, 14] width 50 height 9
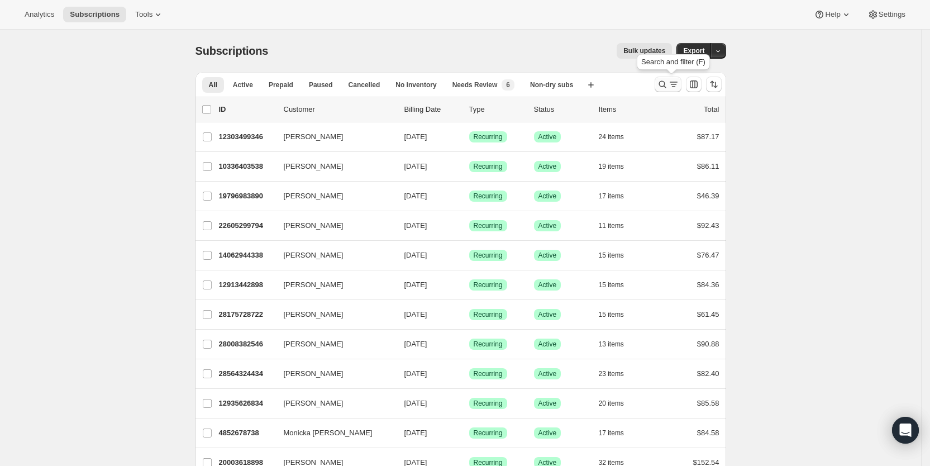
click at [674, 85] on icon "Search and filter results" at bounding box center [673, 84] width 11 height 11
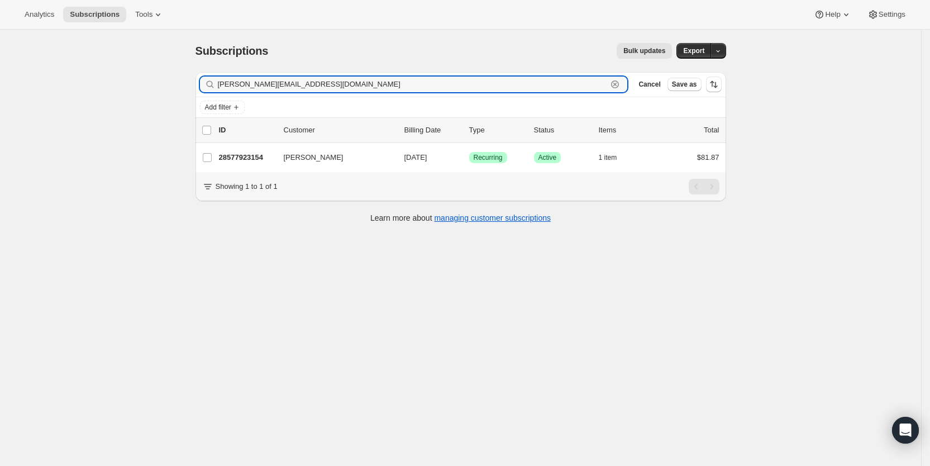
drag, startPoint x: 358, startPoint y: 87, endPoint x: 221, endPoint y: 85, distance: 136.9
click at [221, 85] on div "[PERSON_NAME][EMAIL_ADDRESS][DOMAIN_NAME] Clear" at bounding box center [414, 85] width 428 height 16
paste input "[PERSON_NAME][EMAIL_ADDRESS]"
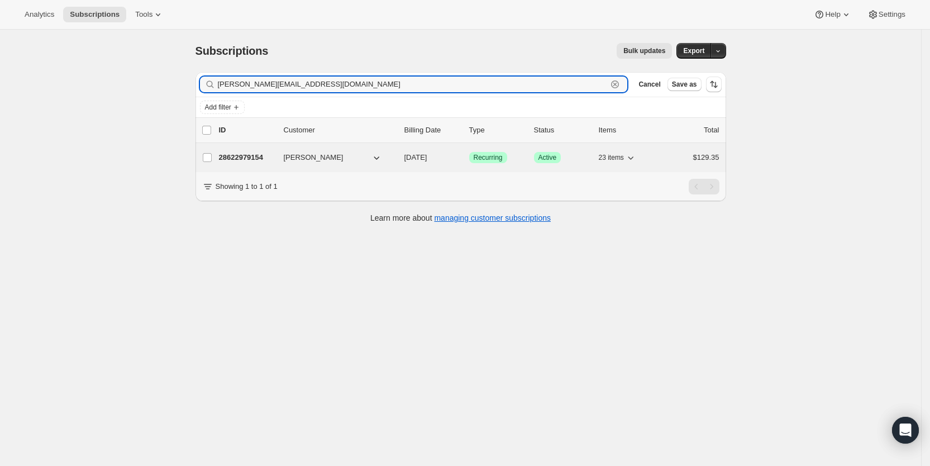
type input "[PERSON_NAME][EMAIL_ADDRESS][DOMAIN_NAME]"
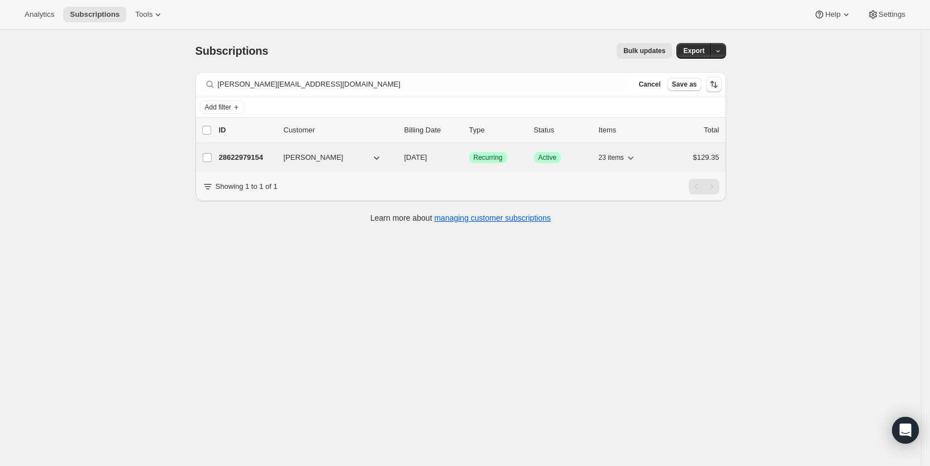
click at [427, 161] on span "[DATE]" at bounding box center [415, 157] width 23 height 8
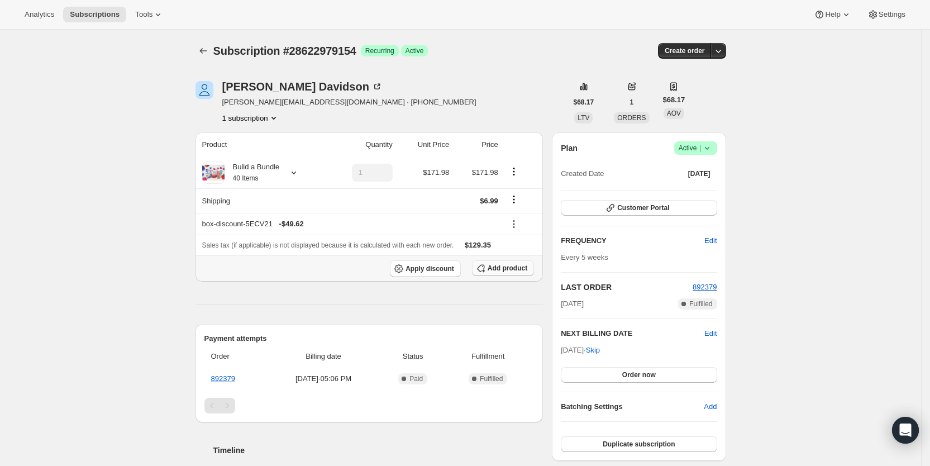
click at [494, 268] on span "Add product" at bounding box center [508, 268] width 40 height 9
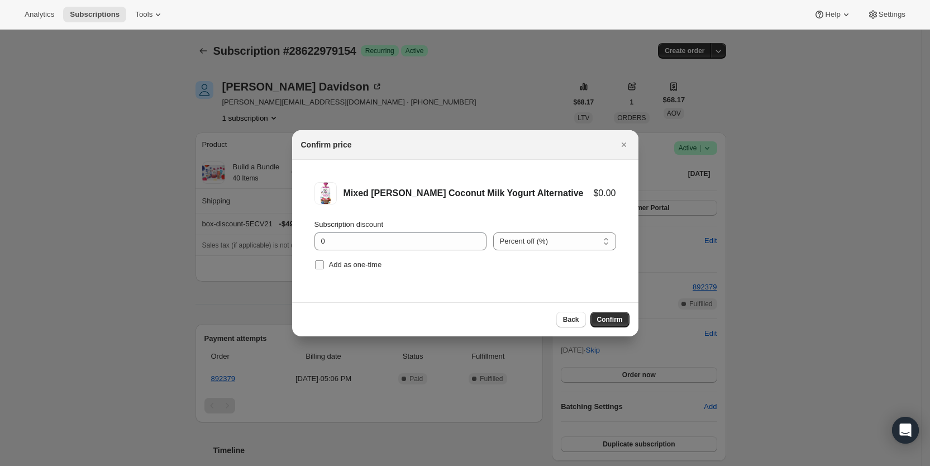
click at [323, 264] on input "Add as one-time" at bounding box center [319, 264] width 9 height 9
checkbox input "true"
click at [612, 321] on span "Confirm" at bounding box center [610, 319] width 26 height 9
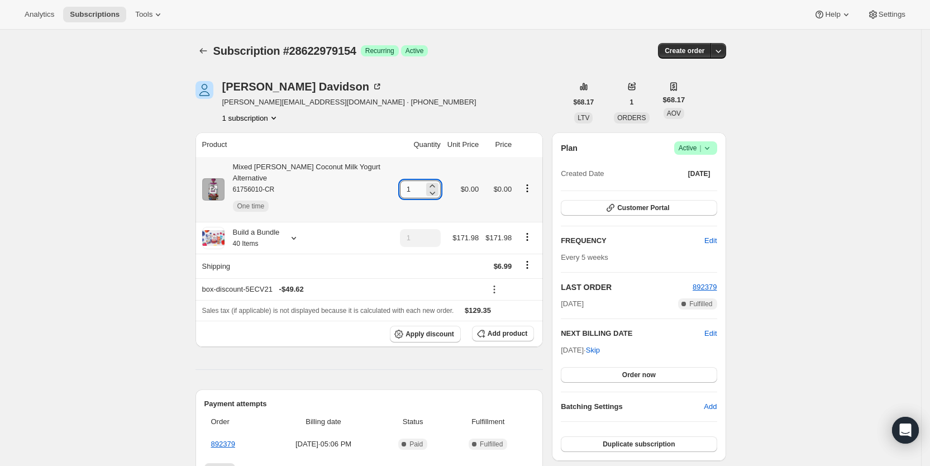
drag, startPoint x: 406, startPoint y: 182, endPoint x: 418, endPoint y: 182, distance: 12.3
click at [418, 182] on input "1" at bounding box center [412, 189] width 24 height 18
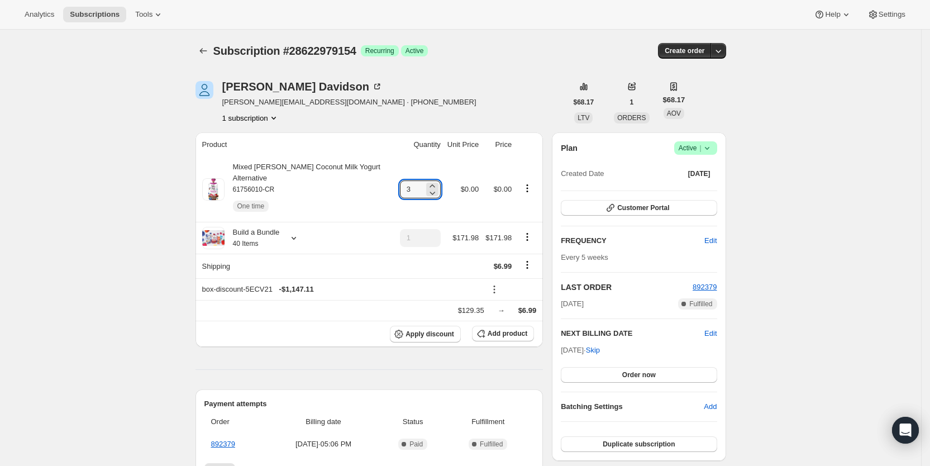
type input "3"
click at [510, 67] on div "Subscription #28622979154. This page is ready Subscription #28622979154 Success…" at bounding box center [461, 51] width 531 height 42
drag, startPoint x: 548, startPoint y: 31, endPoint x: 564, endPoint y: 0, distance: 35.0
click at [548, 31] on div "Subscription #28622979154. This page is ready Subscription #28622979154 Success…" at bounding box center [461, 51] width 531 height 42
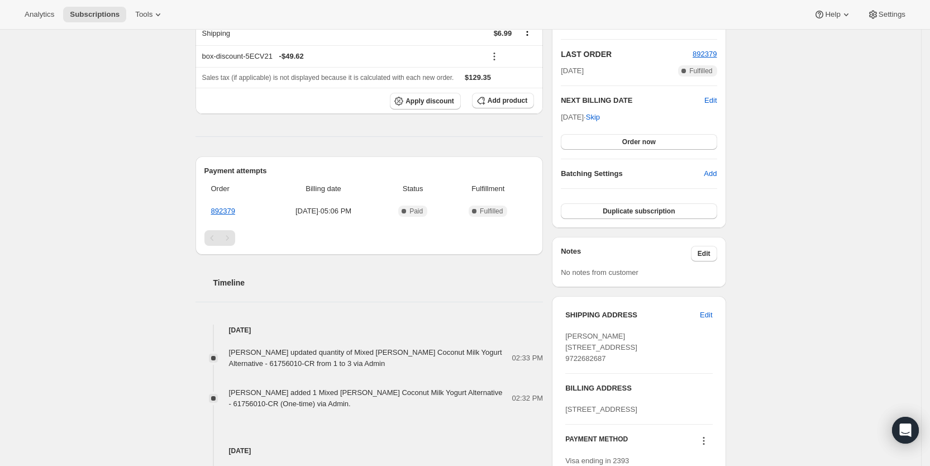
scroll to position [236, 0]
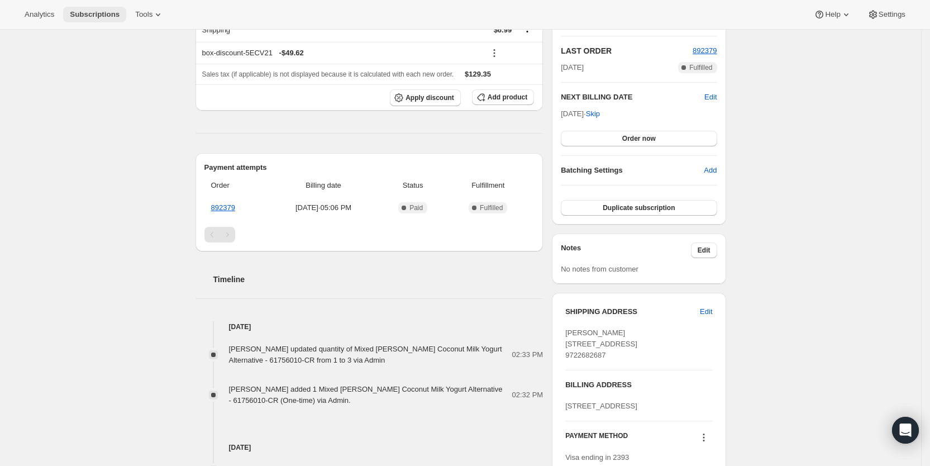
click at [103, 12] on span "Subscriptions" at bounding box center [95, 14] width 50 height 9
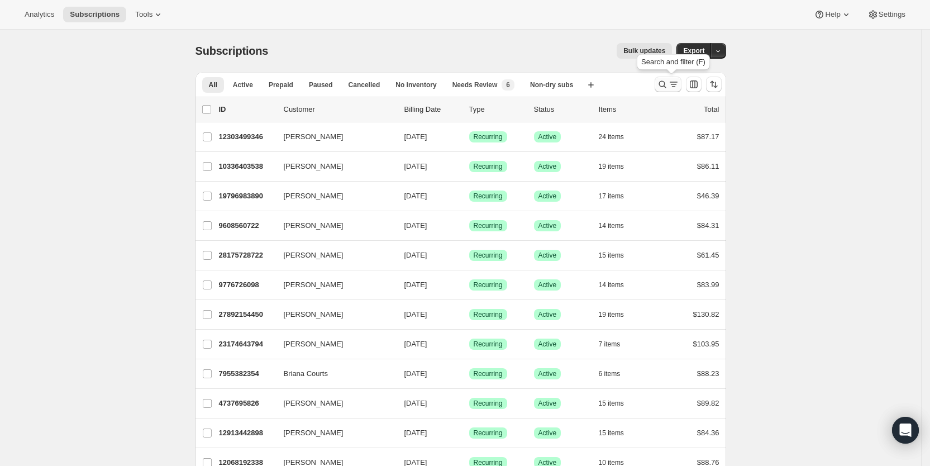
click at [673, 83] on icon "Search and filter results" at bounding box center [673, 84] width 11 height 11
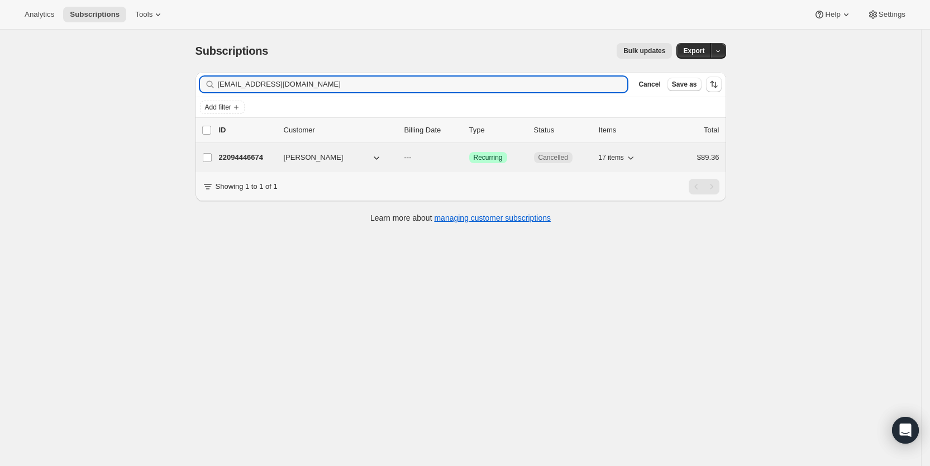
type input "[EMAIL_ADDRESS][DOMAIN_NAME]"
click at [412, 157] on span "---" at bounding box center [407, 157] width 7 height 8
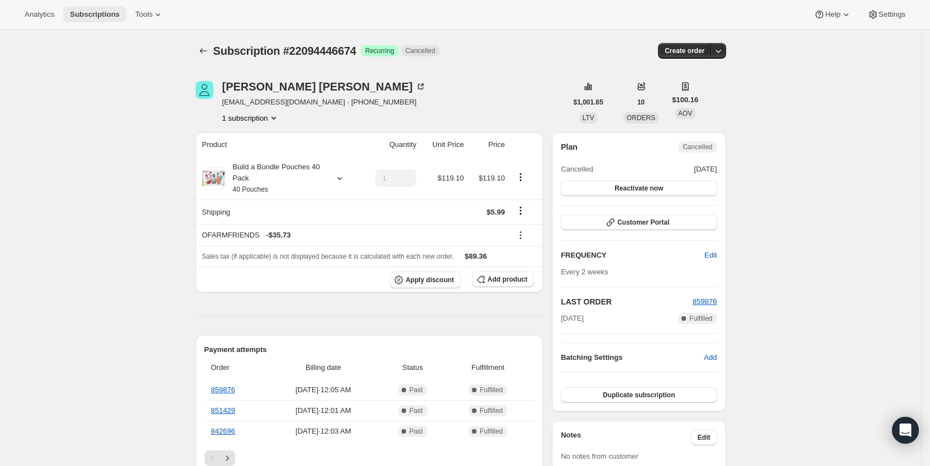
drag, startPoint x: 99, startPoint y: 13, endPoint x: 105, endPoint y: 16, distance: 6.8
click at [99, 14] on span "Subscriptions" at bounding box center [95, 14] width 50 height 9
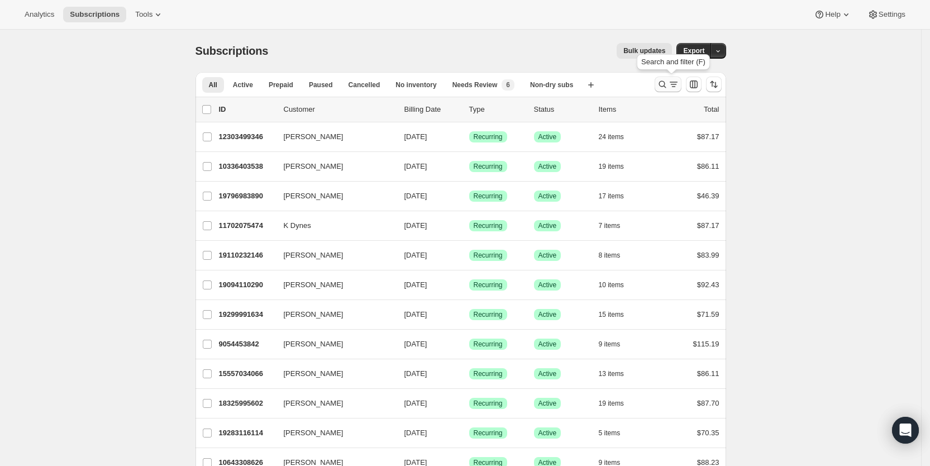
click at [665, 82] on icon "Search and filter results" at bounding box center [662, 84] width 11 height 11
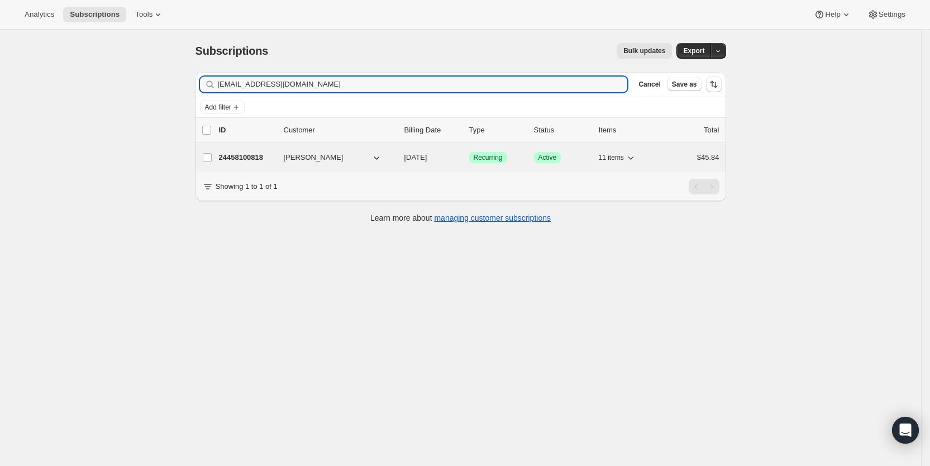
type input "[EMAIL_ADDRESS][DOMAIN_NAME]"
click at [420, 158] on span "[DATE]" at bounding box center [415, 157] width 23 height 8
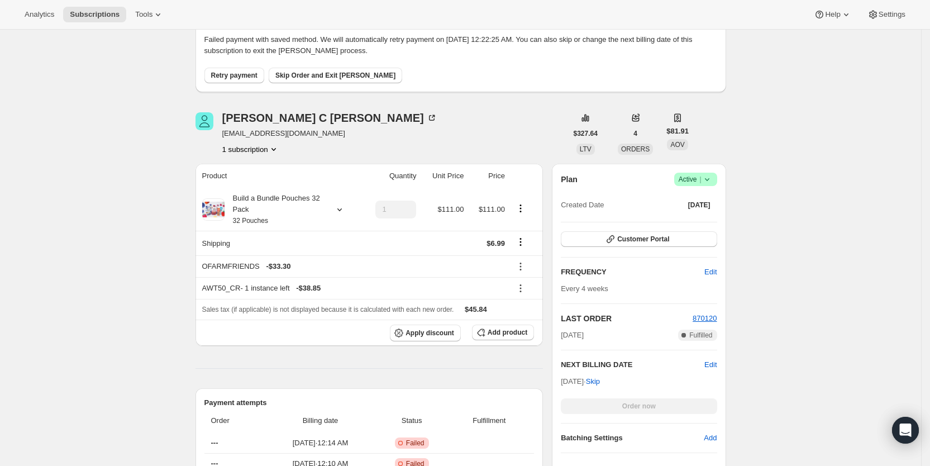
scroll to position [107, 0]
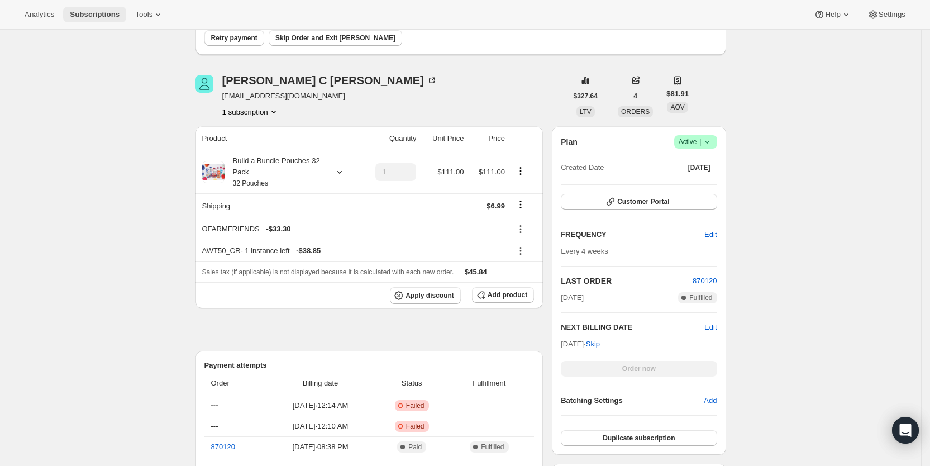
click at [89, 10] on span "Subscriptions" at bounding box center [95, 14] width 50 height 9
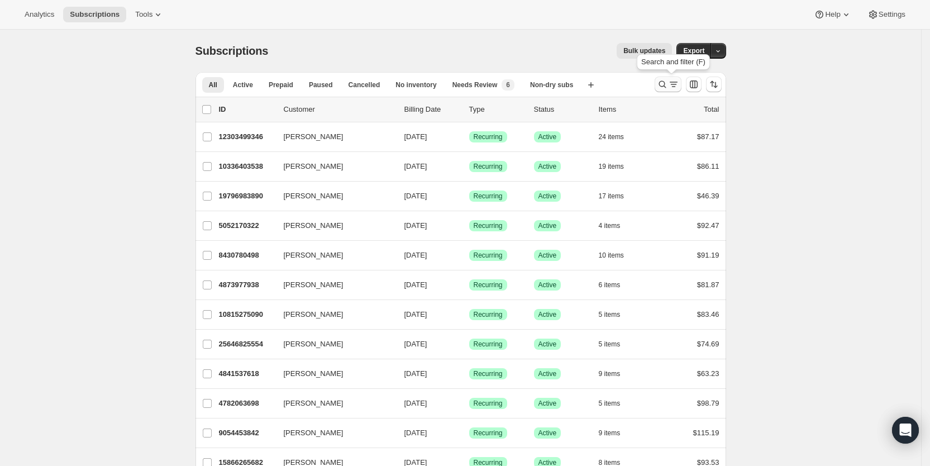
click at [679, 89] on icon "Search and filter results" at bounding box center [673, 84] width 11 height 11
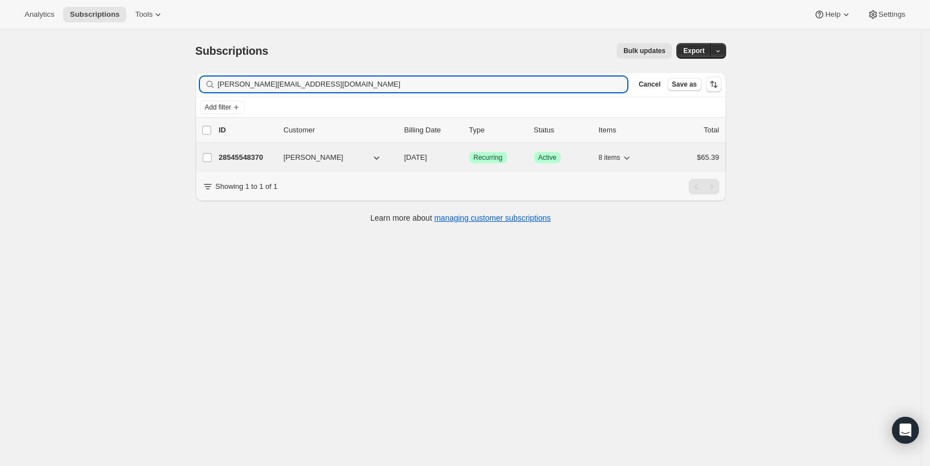
type input "[PERSON_NAME][EMAIL_ADDRESS][DOMAIN_NAME]"
click at [423, 159] on span "[DATE]" at bounding box center [415, 157] width 23 height 8
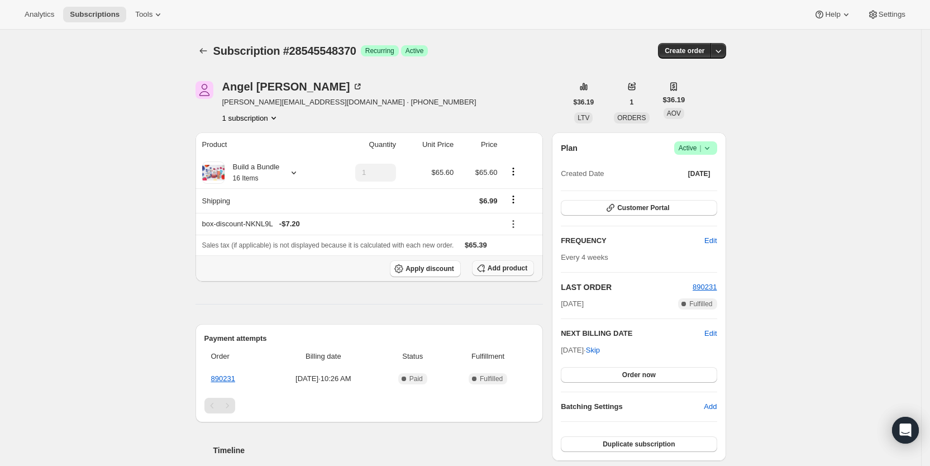
click at [513, 269] on span "Add product" at bounding box center [508, 268] width 40 height 9
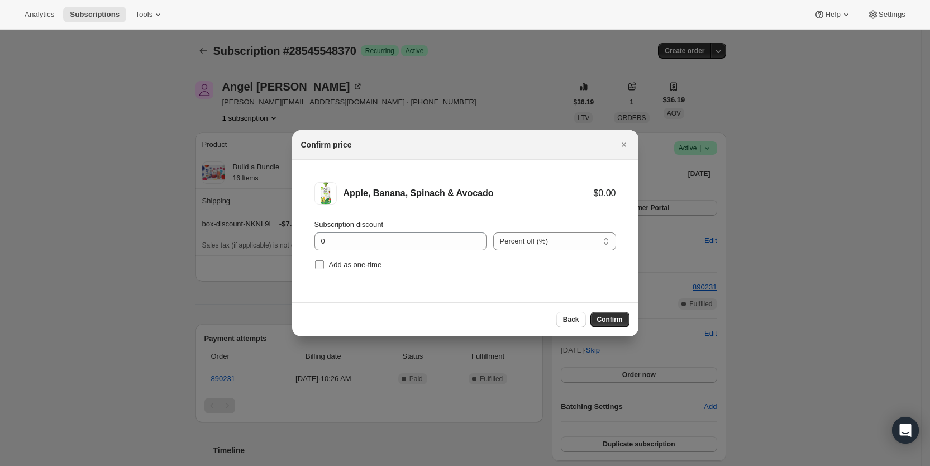
click at [338, 265] on span "Add as one-time" at bounding box center [355, 264] width 53 height 8
click at [324, 265] on input "Add as one-time" at bounding box center [319, 264] width 9 height 9
checkbox input "true"
click at [611, 317] on span "Confirm" at bounding box center [610, 319] width 26 height 9
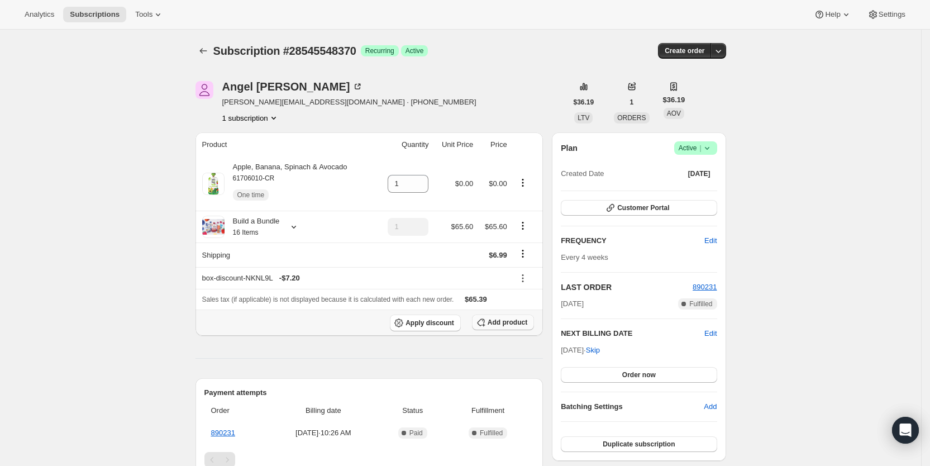
click at [497, 321] on span "Add product" at bounding box center [508, 322] width 40 height 9
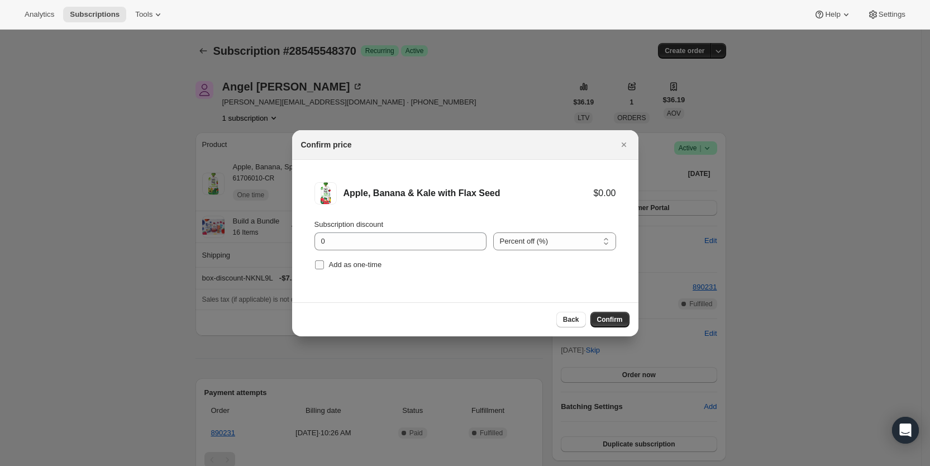
click at [333, 265] on span "Add as one-time" at bounding box center [355, 264] width 53 height 8
click at [324, 265] on input "Add as one-time" at bounding box center [319, 264] width 9 height 9
checkbox input "true"
click at [618, 319] on span "Confirm" at bounding box center [610, 319] width 26 height 9
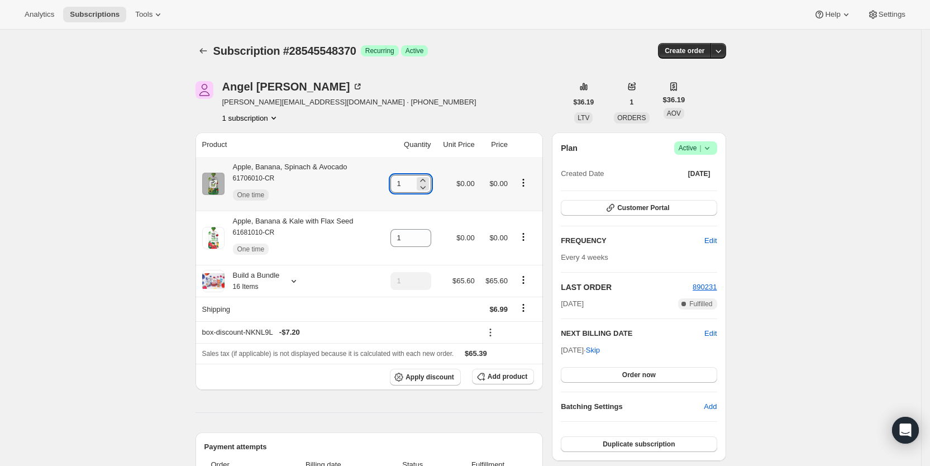
drag, startPoint x: 399, startPoint y: 184, endPoint x: 406, endPoint y: 182, distance: 7.5
click at [406, 182] on input "1" at bounding box center [402, 184] width 24 height 18
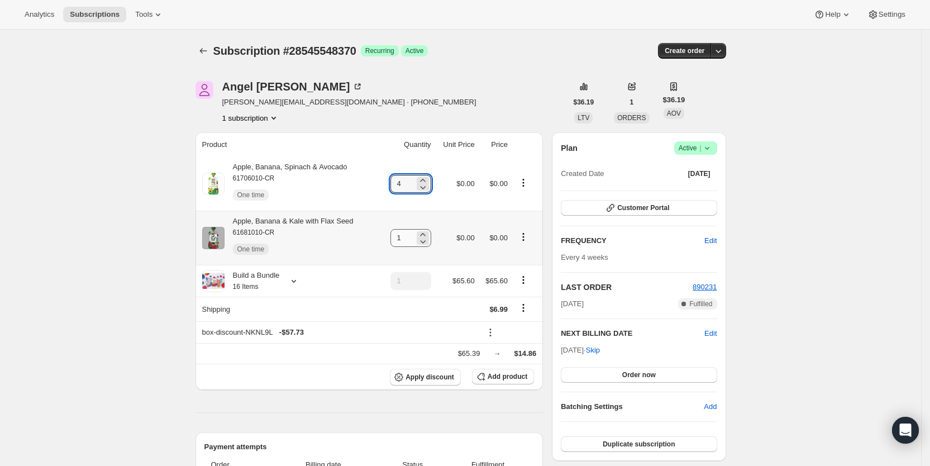
type input "4"
drag, startPoint x: 401, startPoint y: 237, endPoint x: 421, endPoint y: 232, distance: 20.7
click at [421, 232] on div "1" at bounding box center [410, 238] width 41 height 18
type input "4"
click at [498, 105] on div "[PERSON_NAME] [PERSON_NAME][EMAIL_ADDRESS][DOMAIN_NAME] · [PHONE_NUMBER] 1 subs…" at bounding box center [381, 102] width 371 height 42
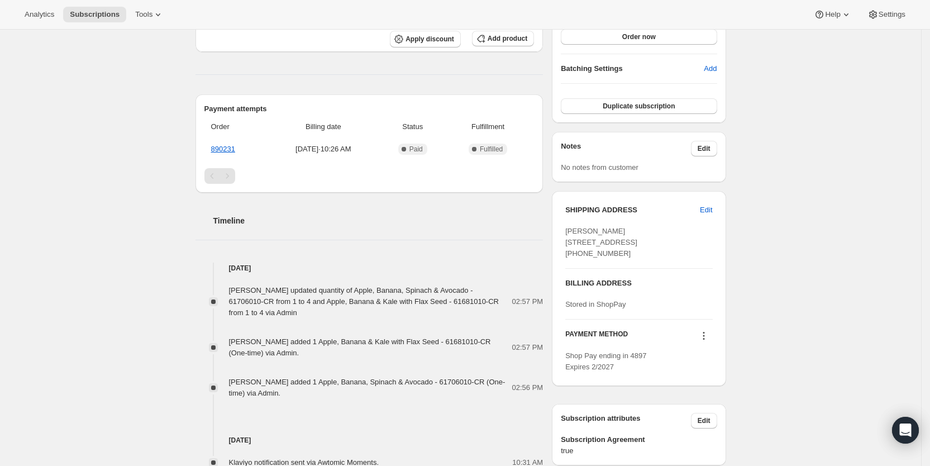
scroll to position [349, 0]
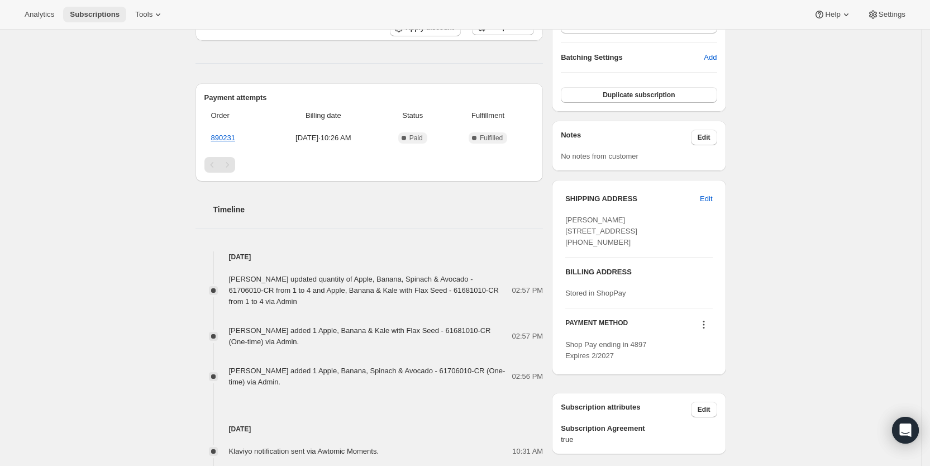
click at [84, 15] on span "Subscriptions" at bounding box center [95, 14] width 50 height 9
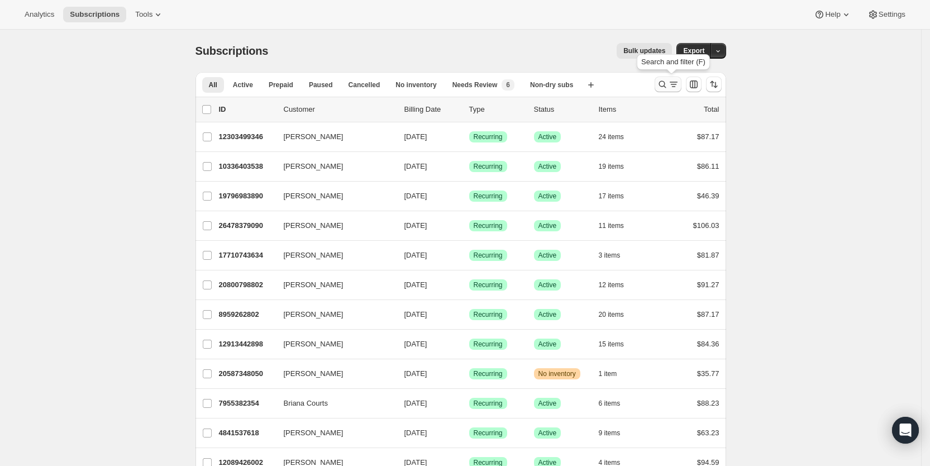
click at [679, 85] on icon "Search and filter results" at bounding box center [673, 84] width 11 height 11
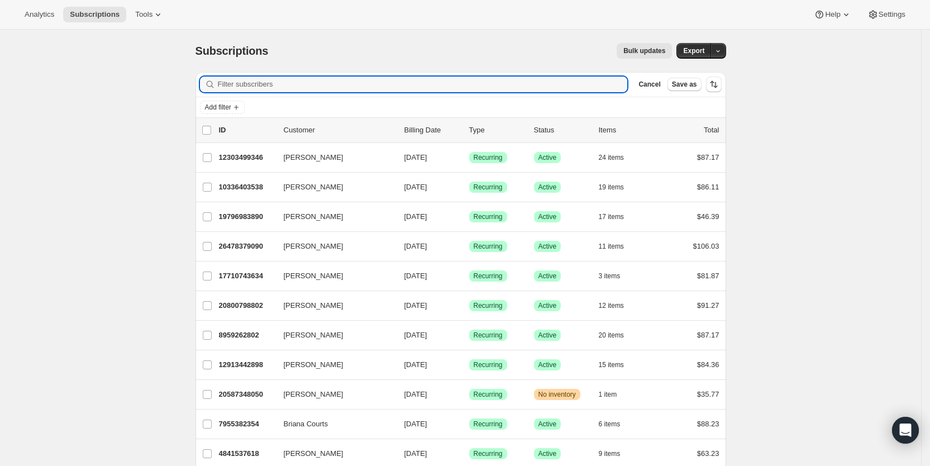
paste input "[EMAIL_ADDRESS][DOMAIN_NAME]"
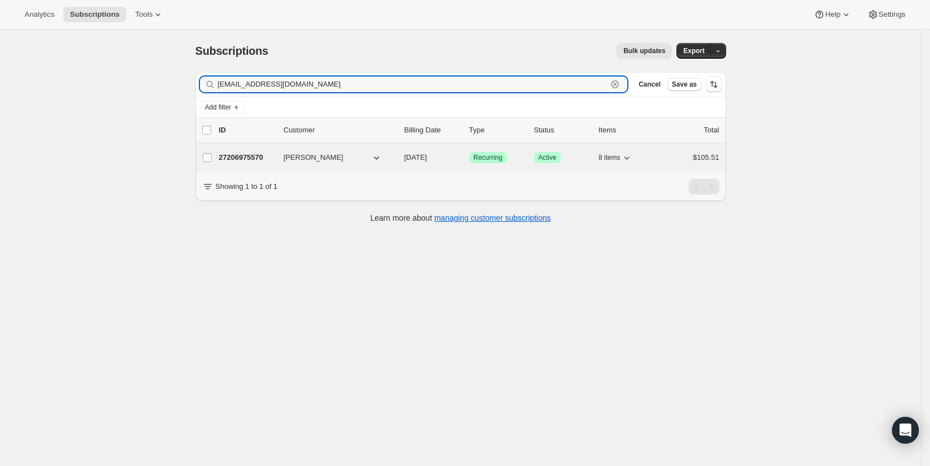
type input "[EMAIL_ADDRESS][DOMAIN_NAME]"
click at [427, 159] on span "[DATE]" at bounding box center [415, 157] width 23 height 8
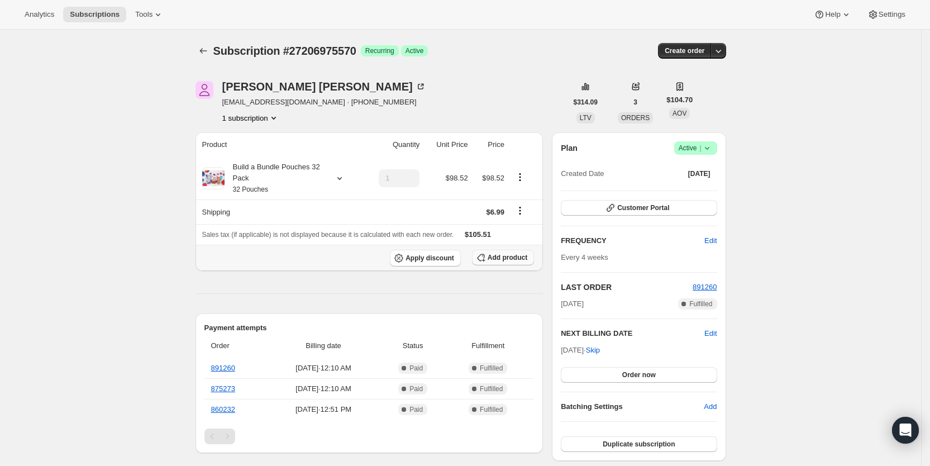
click at [511, 258] on span "Add product" at bounding box center [508, 257] width 40 height 9
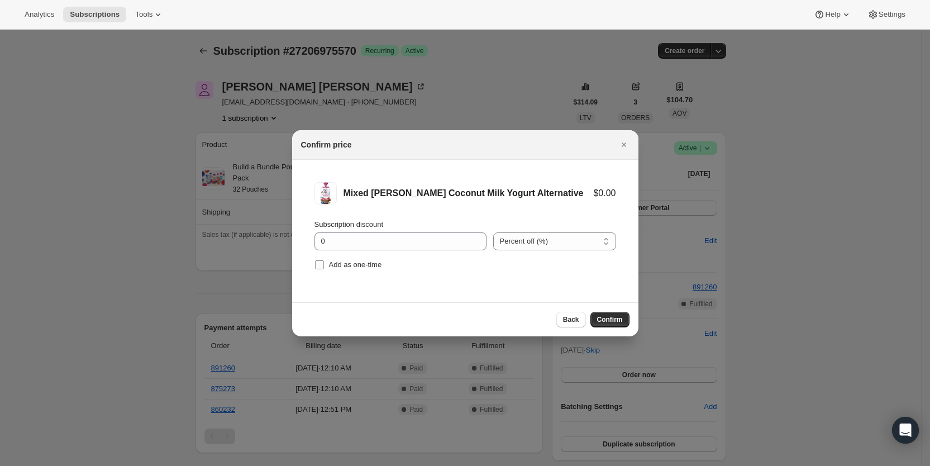
click at [325, 267] on label "Add as one-time" at bounding box center [349, 265] width 68 height 16
click at [324, 267] on input "Add as one-time" at bounding box center [319, 264] width 9 height 9
checkbox input "true"
click at [613, 316] on span "Confirm" at bounding box center [610, 319] width 26 height 9
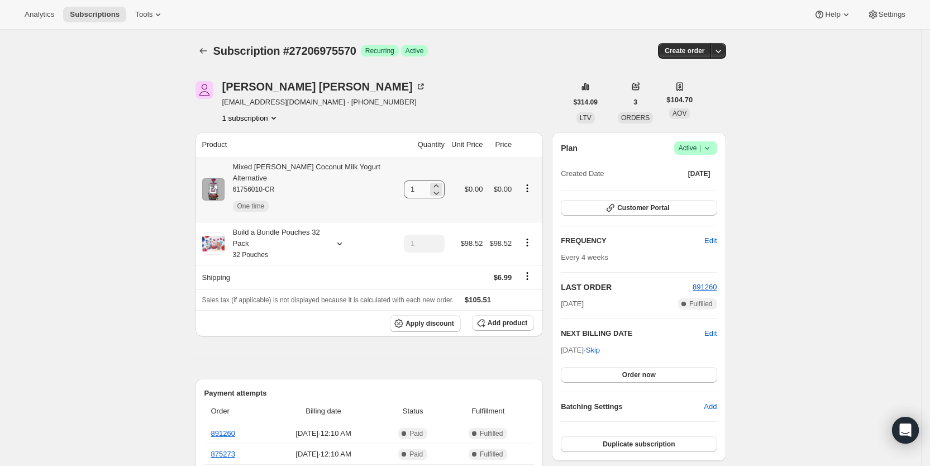
drag, startPoint x: 402, startPoint y: 185, endPoint x: 417, endPoint y: 184, distance: 14.5
click at [417, 184] on td "1" at bounding box center [424, 189] width 47 height 65
drag, startPoint x: 409, startPoint y: 183, endPoint x: 418, endPoint y: 183, distance: 9.0
click at [418, 183] on input "1" at bounding box center [416, 189] width 24 height 18
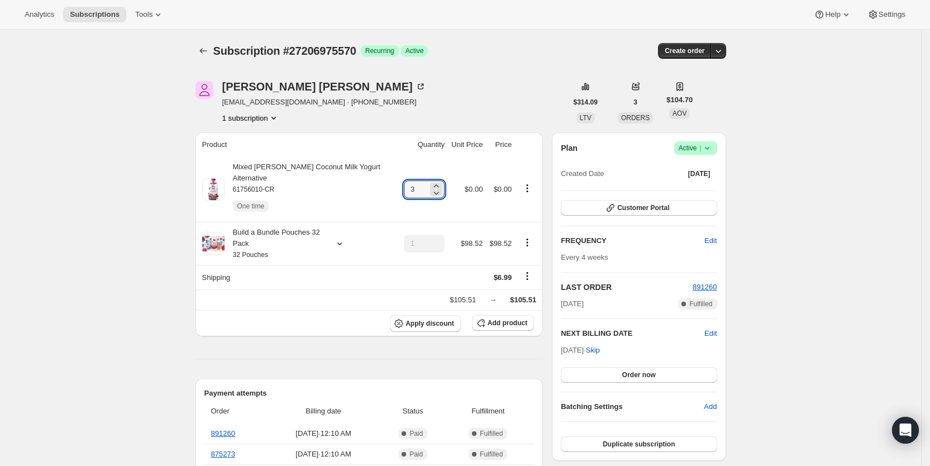
type input "3"
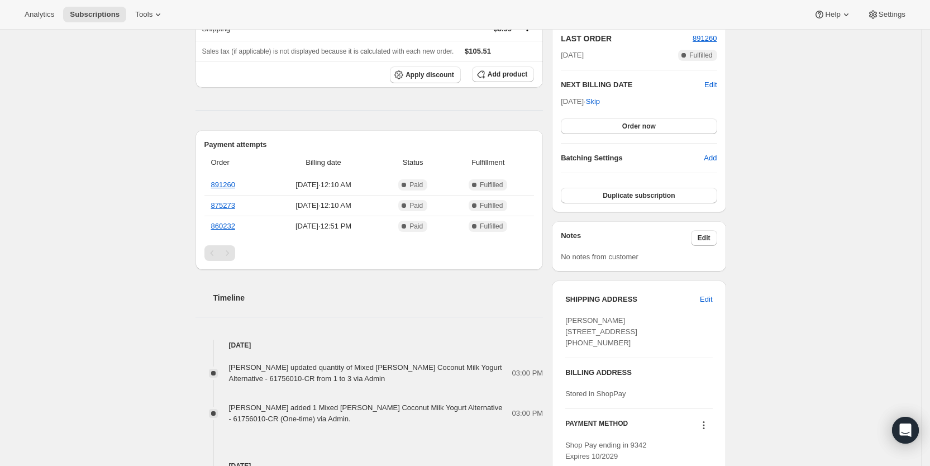
scroll to position [298, 0]
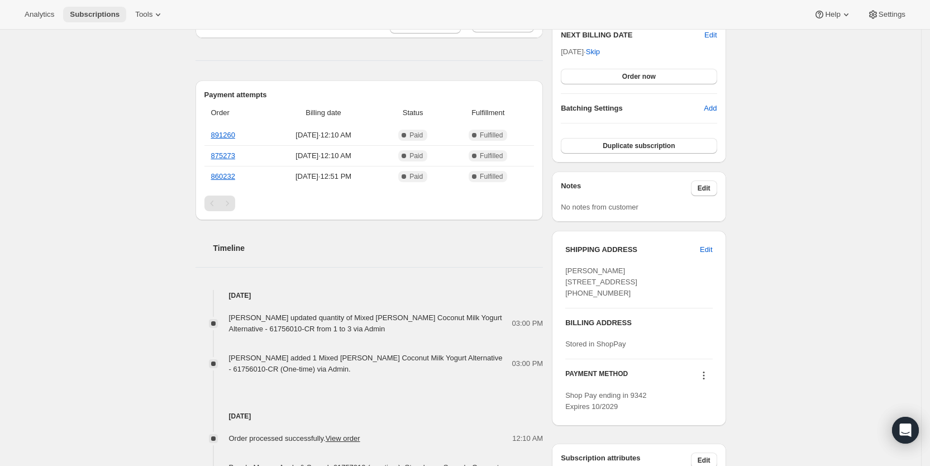
click at [86, 10] on span "Subscriptions" at bounding box center [95, 14] width 50 height 9
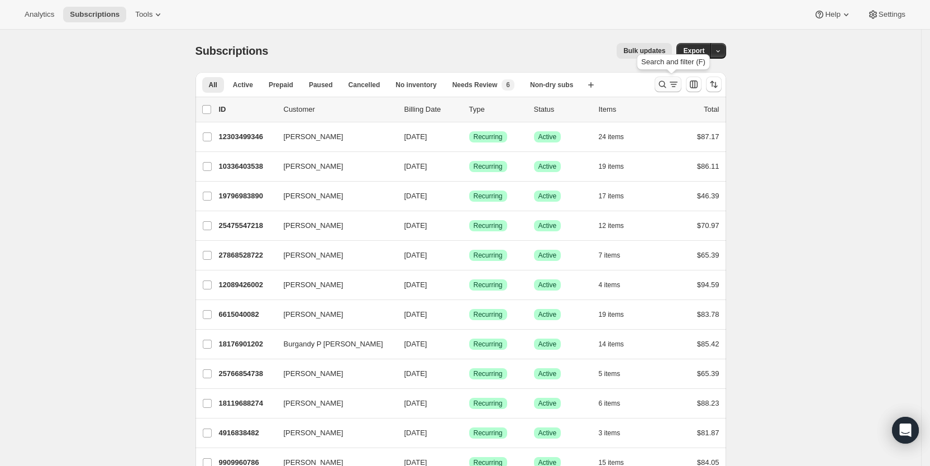
click at [676, 83] on icon "Search and filter results" at bounding box center [673, 84] width 11 height 11
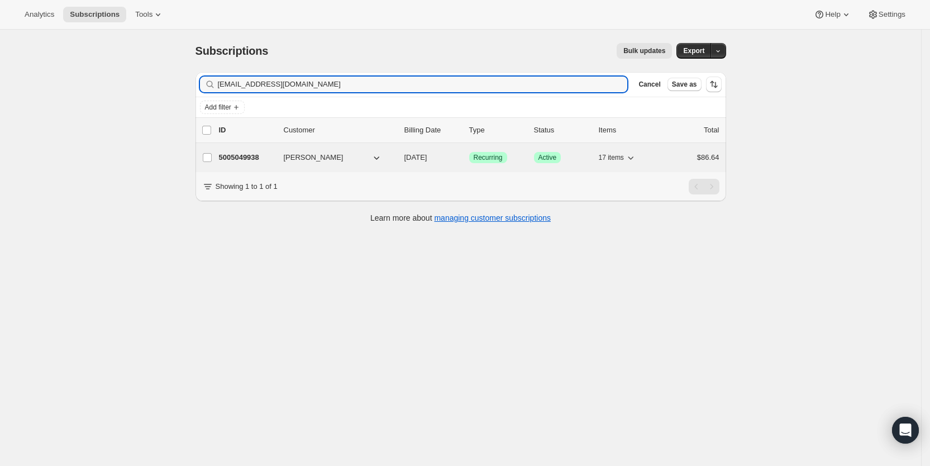
type input "[EMAIL_ADDRESS][DOMAIN_NAME]"
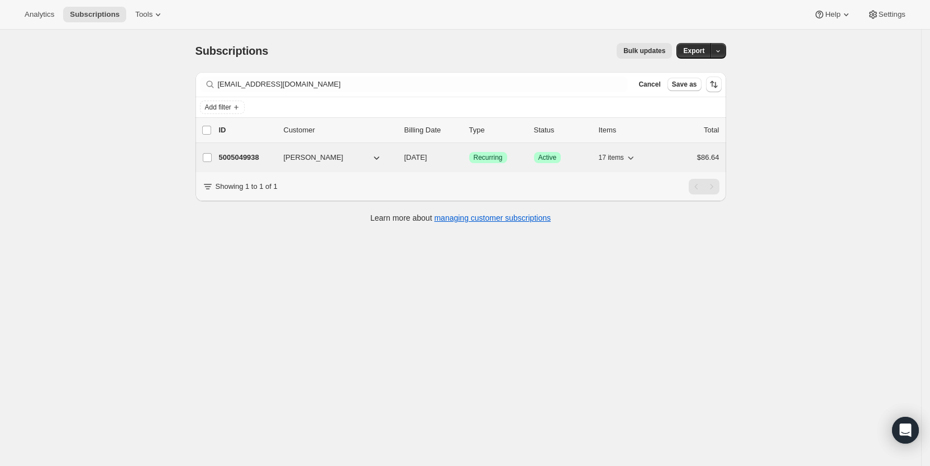
click at [427, 157] on span "[DATE]" at bounding box center [415, 157] width 23 height 8
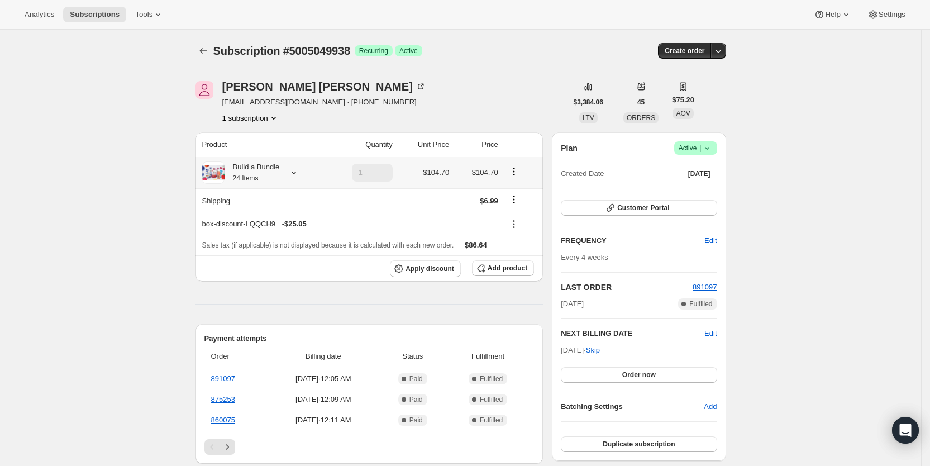
click at [299, 170] on icon at bounding box center [293, 172] width 11 height 11
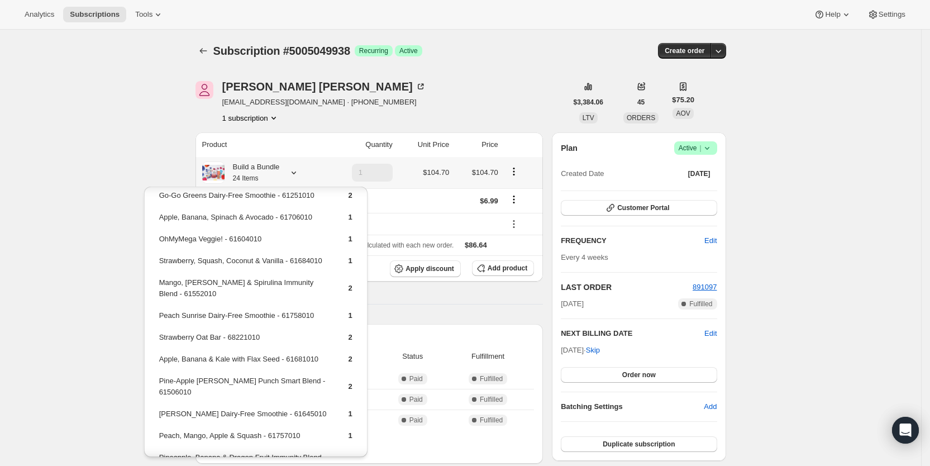
scroll to position [134, 0]
click at [504, 265] on span "Add product" at bounding box center [508, 268] width 40 height 9
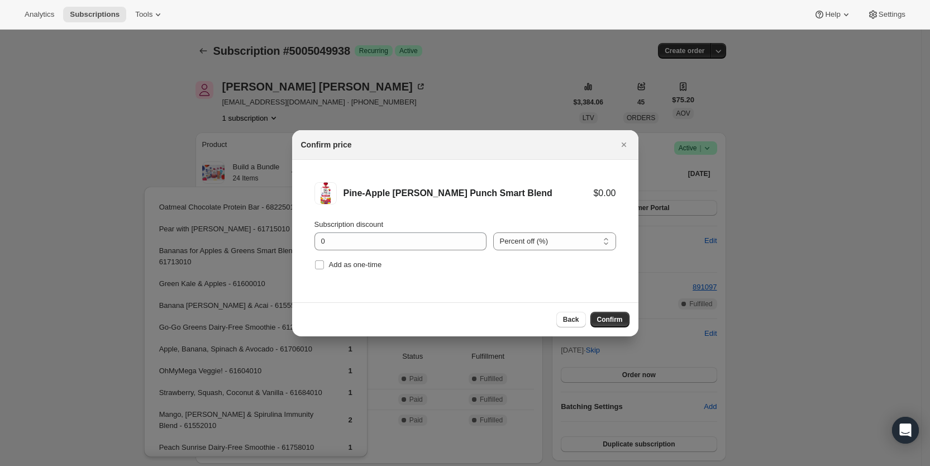
drag, startPoint x: 329, startPoint y: 264, endPoint x: 521, endPoint y: 313, distance: 198.0
click at [330, 264] on span "Add as one-time" at bounding box center [355, 264] width 53 height 8
click at [324, 264] on input "Add as one-time" at bounding box center [319, 264] width 9 height 9
checkbox input "true"
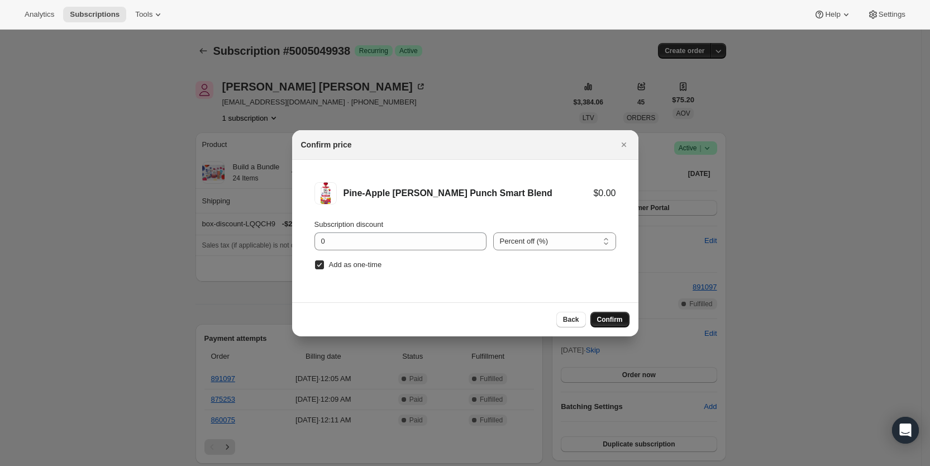
click at [603, 319] on span "Confirm" at bounding box center [610, 319] width 26 height 9
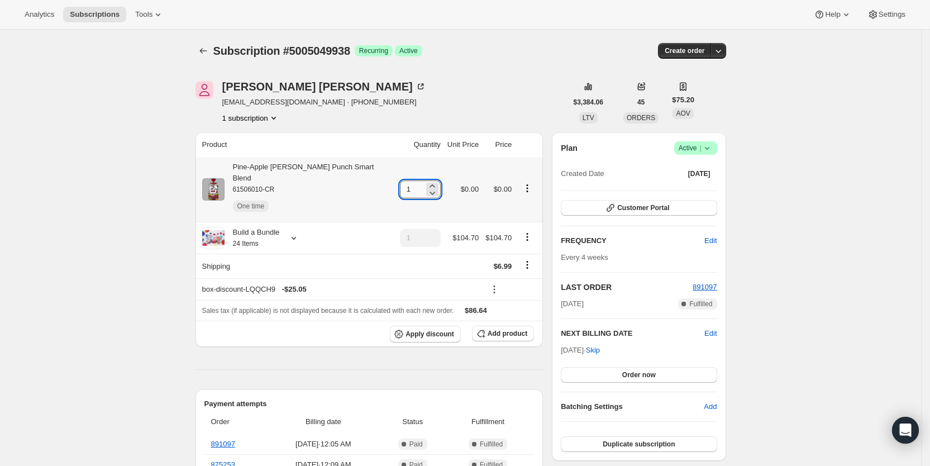
drag, startPoint x: 396, startPoint y: 189, endPoint x: 413, endPoint y: 188, distance: 17.4
click at [413, 188] on input "1" at bounding box center [412, 189] width 24 height 18
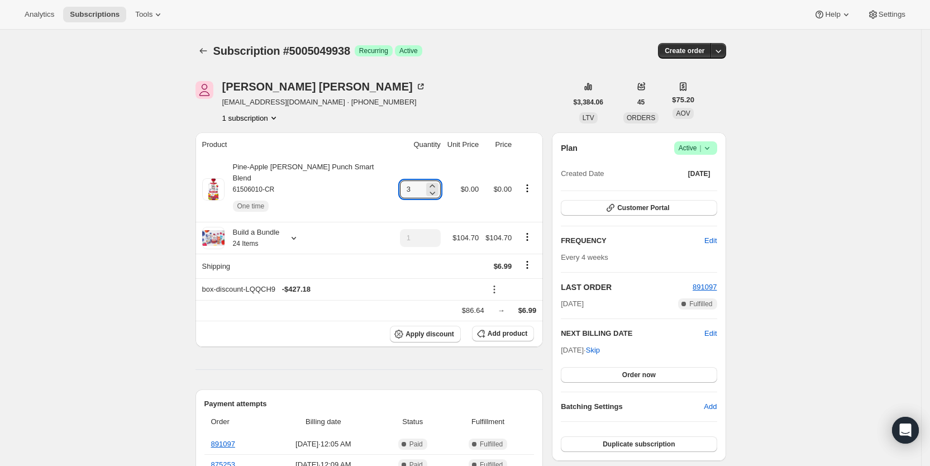
type input "3"
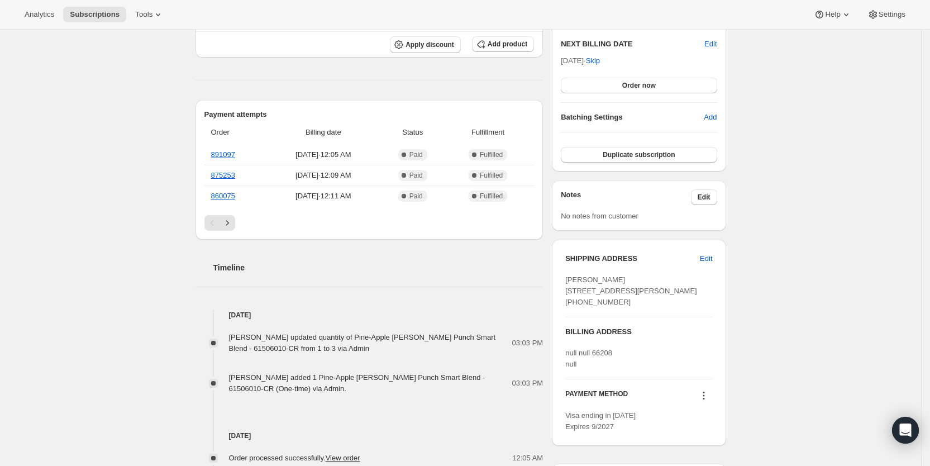
scroll to position [291, 0]
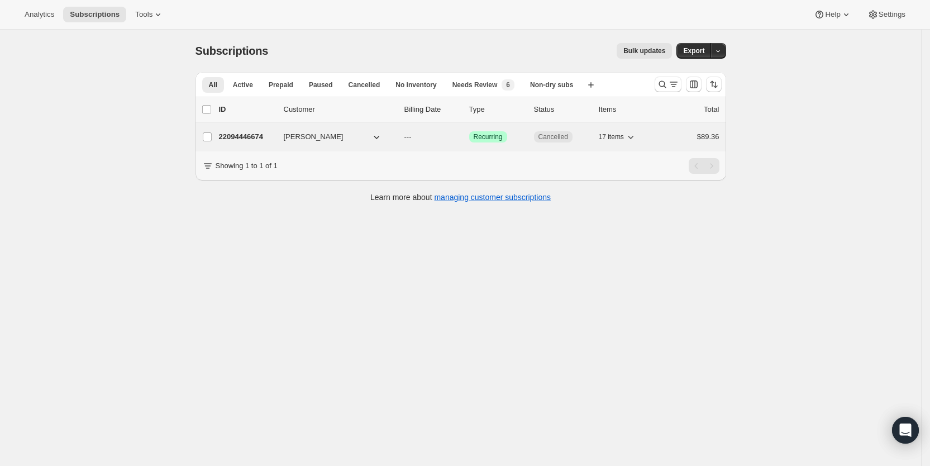
click at [412, 137] on span "---" at bounding box center [407, 136] width 7 height 8
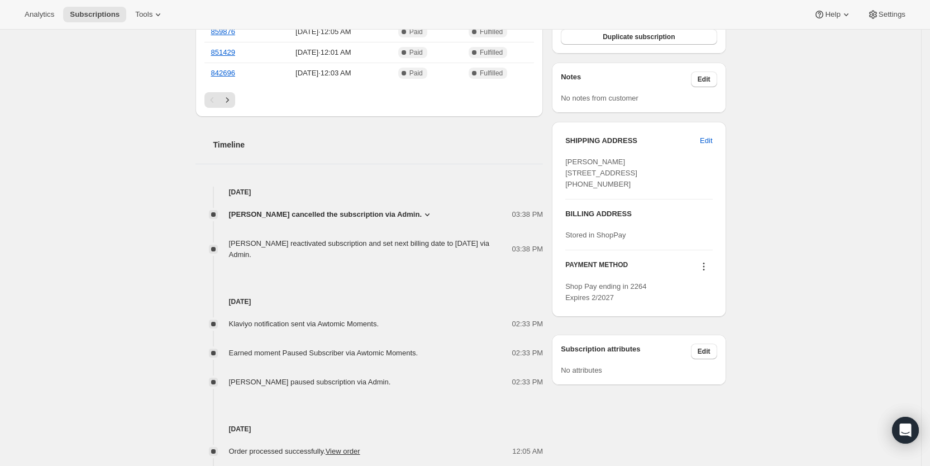
scroll to position [364, 0]
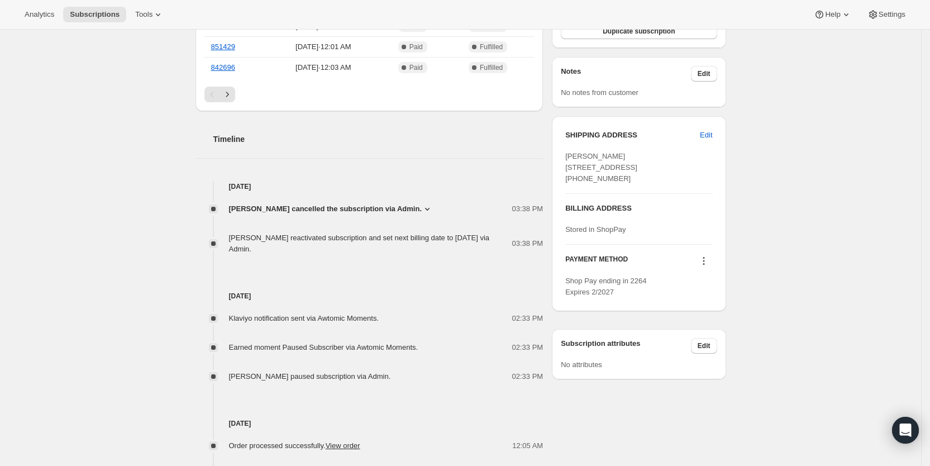
click at [422, 207] on icon at bounding box center [427, 208] width 11 height 11
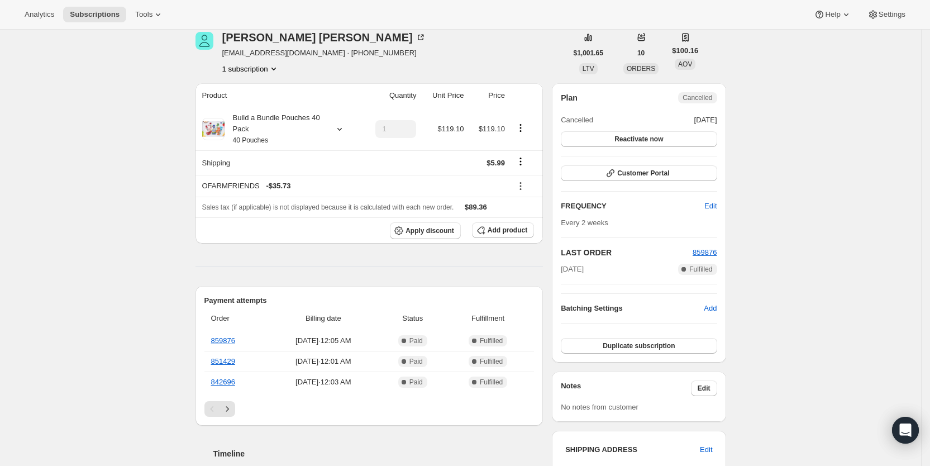
scroll to position [0, 0]
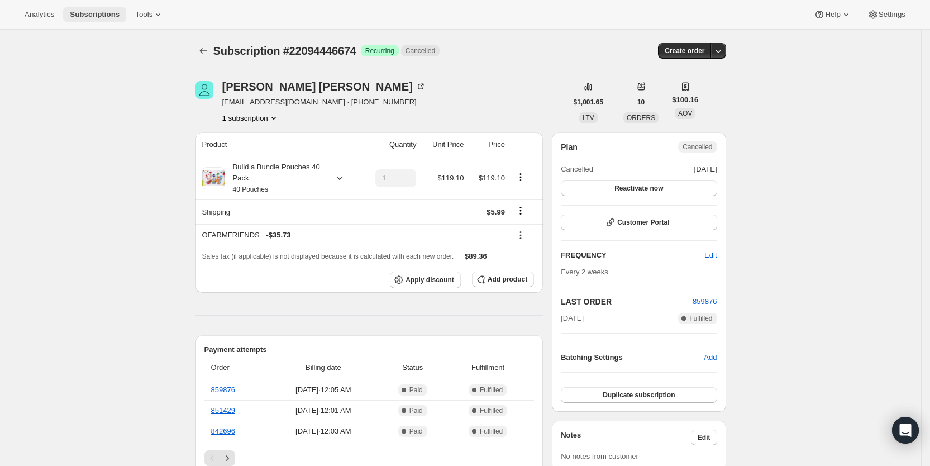
click at [116, 16] on button "Subscriptions" at bounding box center [94, 15] width 63 height 16
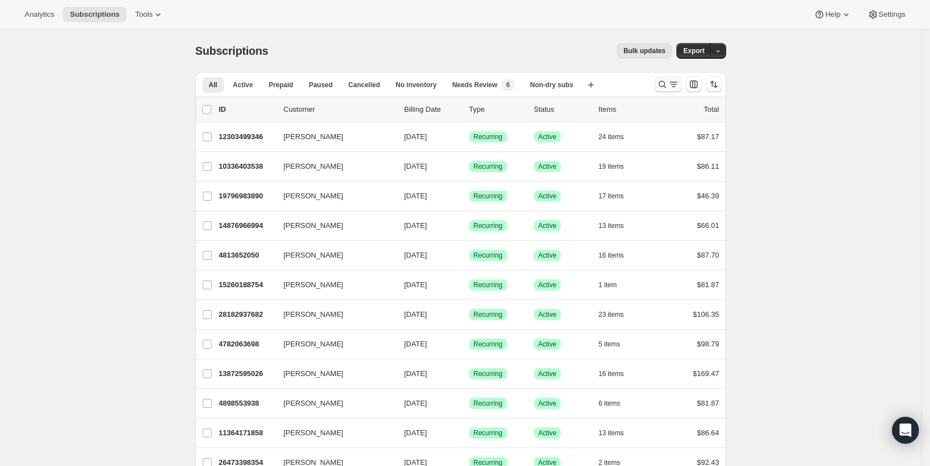
click at [674, 85] on icon "Search and filter results" at bounding box center [673, 84] width 11 height 11
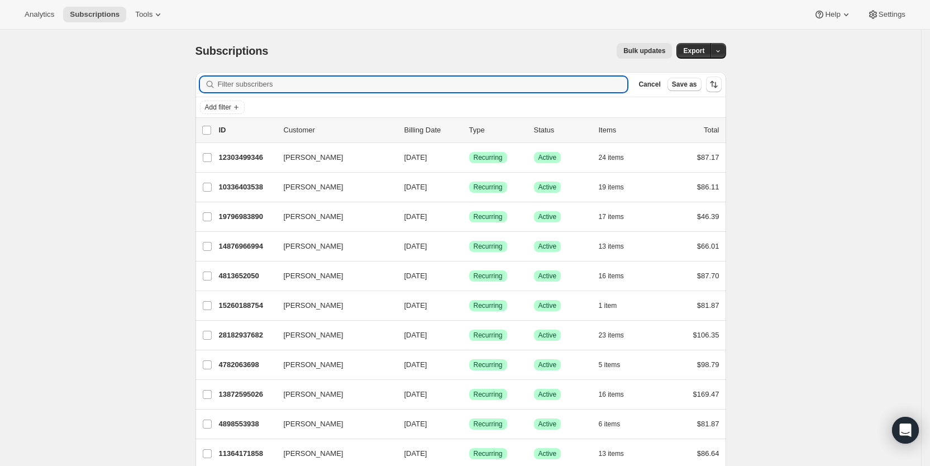
paste input "laahicks@yahoo.com"
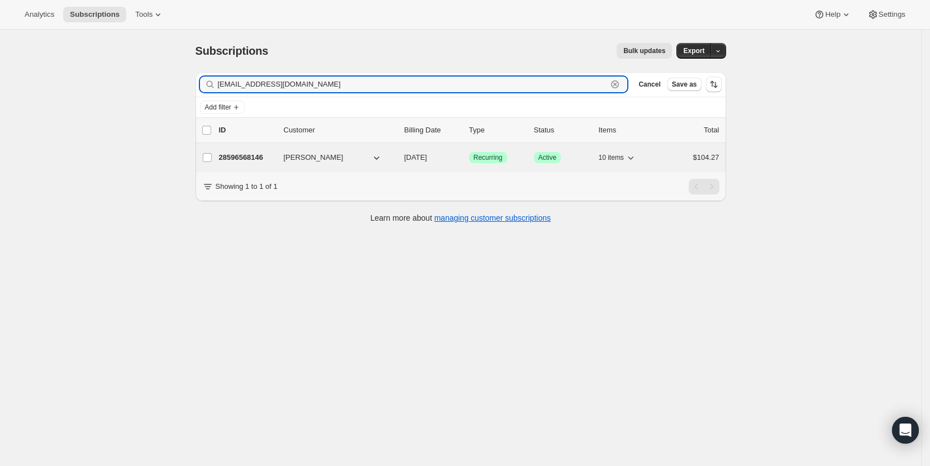
type input "laahicks@yahoo.com"
click at [427, 158] on span "[DATE]" at bounding box center [415, 157] width 23 height 8
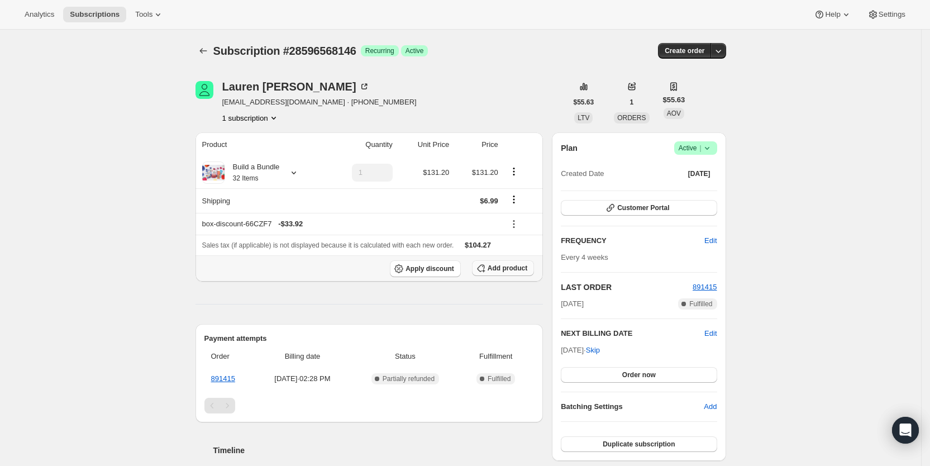
click at [501, 268] on span "Add product" at bounding box center [508, 268] width 40 height 9
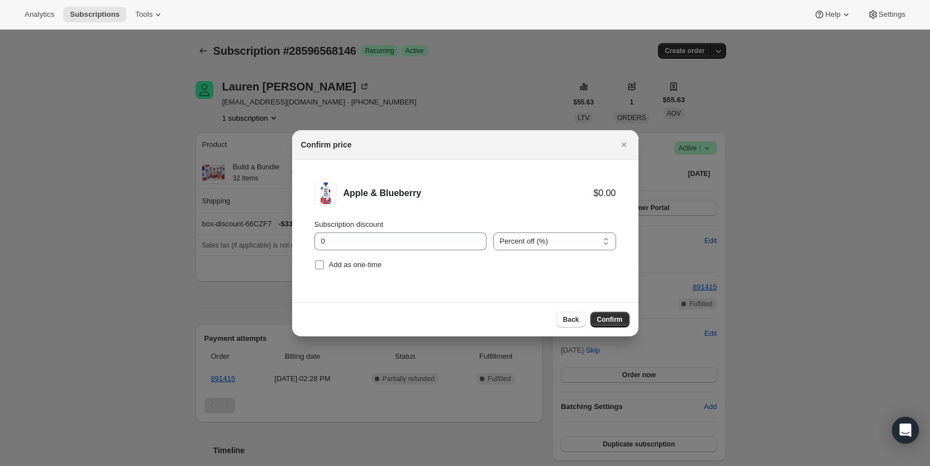
click at [316, 262] on input "Add as one-time" at bounding box center [319, 264] width 9 height 9
checkbox input "true"
click at [624, 318] on button "Confirm" at bounding box center [609, 320] width 39 height 16
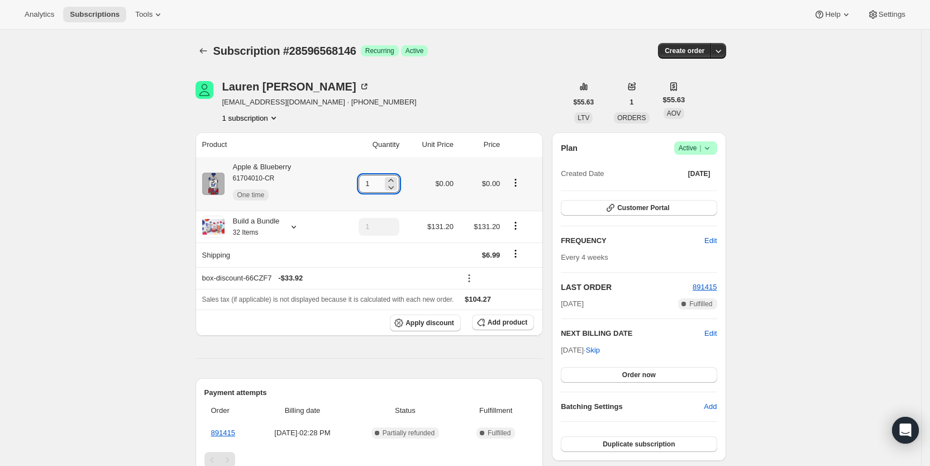
drag, startPoint x: 373, startPoint y: 187, endPoint x: 385, endPoint y: 184, distance: 13.0
click at [383, 184] on input "1" at bounding box center [371, 184] width 24 height 18
type input "4"
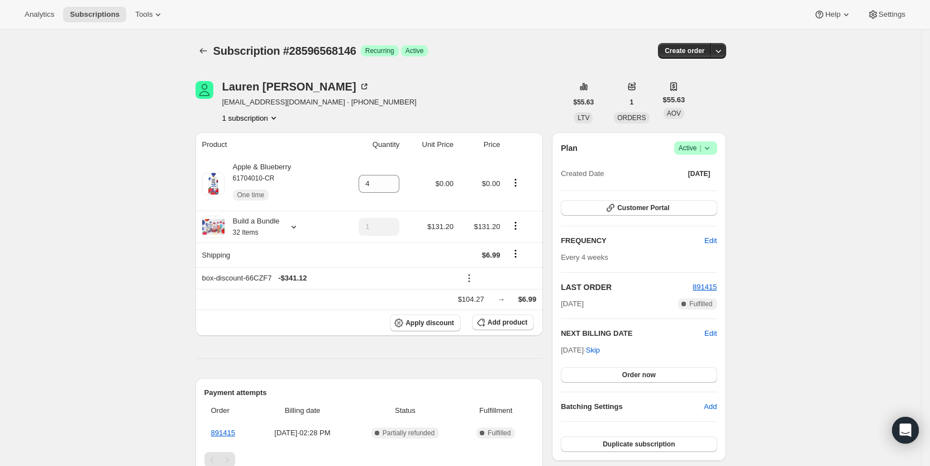
drag, startPoint x: 531, startPoint y: 70, endPoint x: 535, endPoint y: 47, distance: 22.7
click at [531, 65] on div "Subscription #28596568146. This page is ready Subscription #28596568146 Success…" at bounding box center [461, 51] width 531 height 42
click at [81, 16] on span "Subscriptions" at bounding box center [95, 14] width 50 height 9
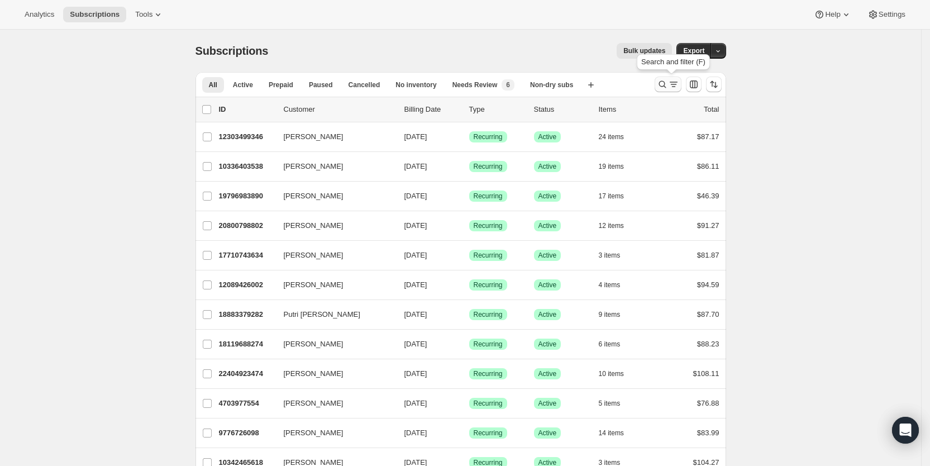
click at [668, 85] on icon "Search and filter results" at bounding box center [662, 84] width 11 height 11
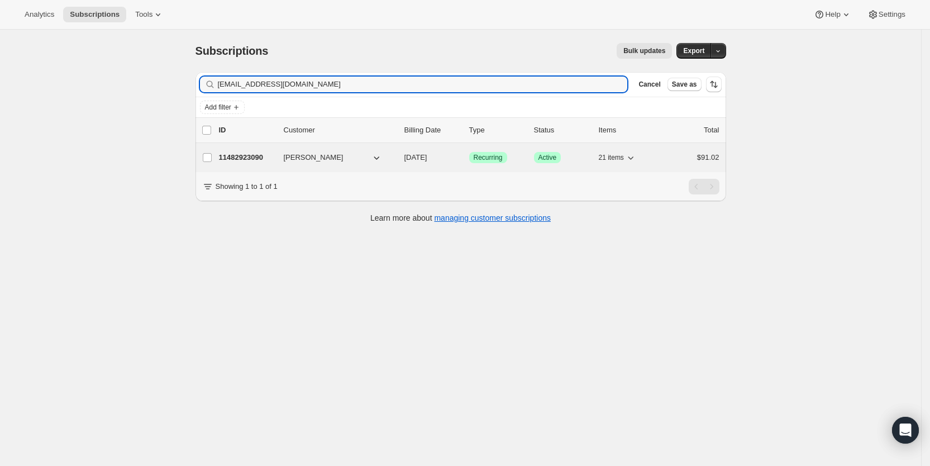
type input "jsanders0121@gmail.com"
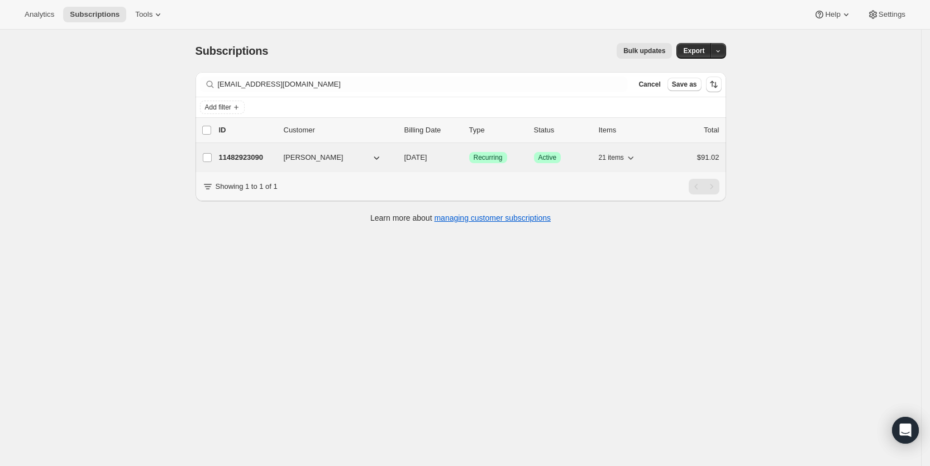
click at [427, 159] on span "09/08/2025" at bounding box center [415, 157] width 23 height 8
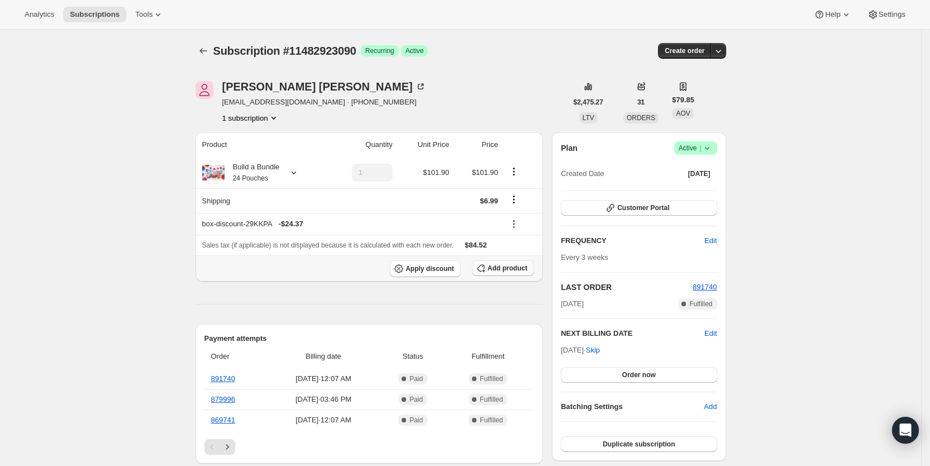
click at [513, 267] on span "Add product" at bounding box center [508, 268] width 40 height 9
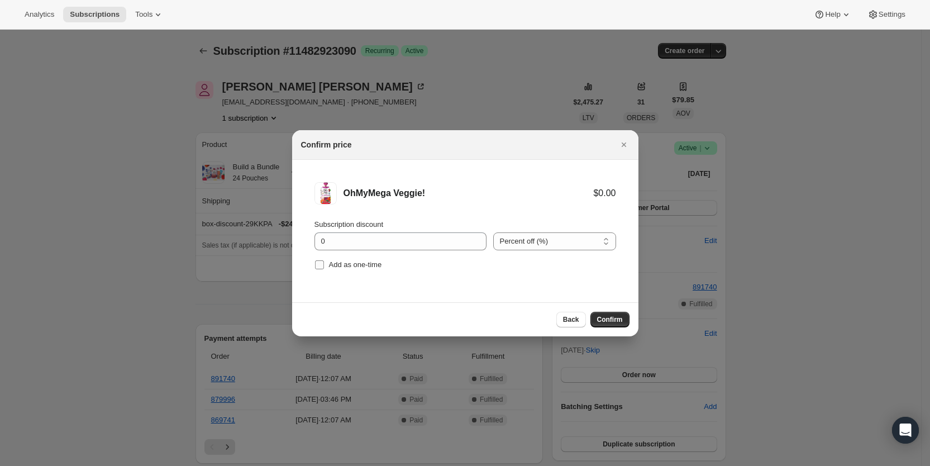
click at [316, 265] on input "Add as one-time" at bounding box center [319, 264] width 9 height 9
checkbox input "true"
click at [602, 319] on span "Confirm" at bounding box center [610, 319] width 26 height 9
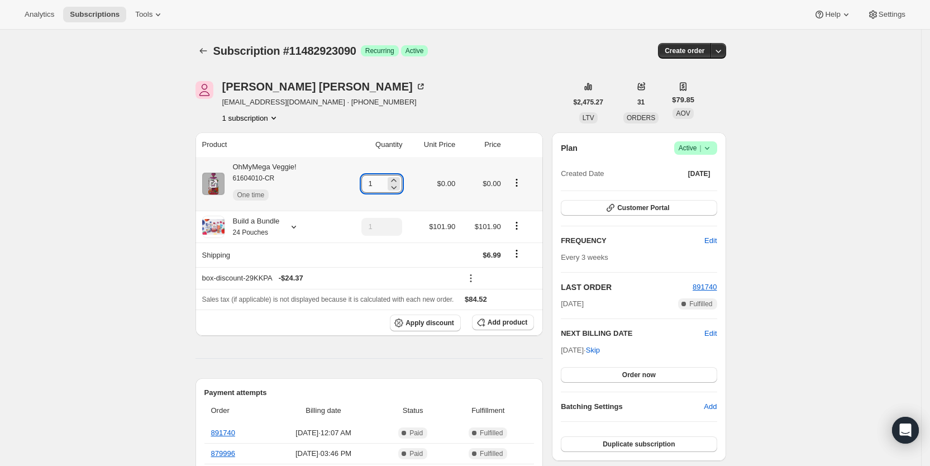
drag, startPoint x: 375, startPoint y: 183, endPoint x: 383, endPoint y: 182, distance: 7.3
click at [383, 182] on input "1" at bounding box center [373, 184] width 24 height 18
type input "3"
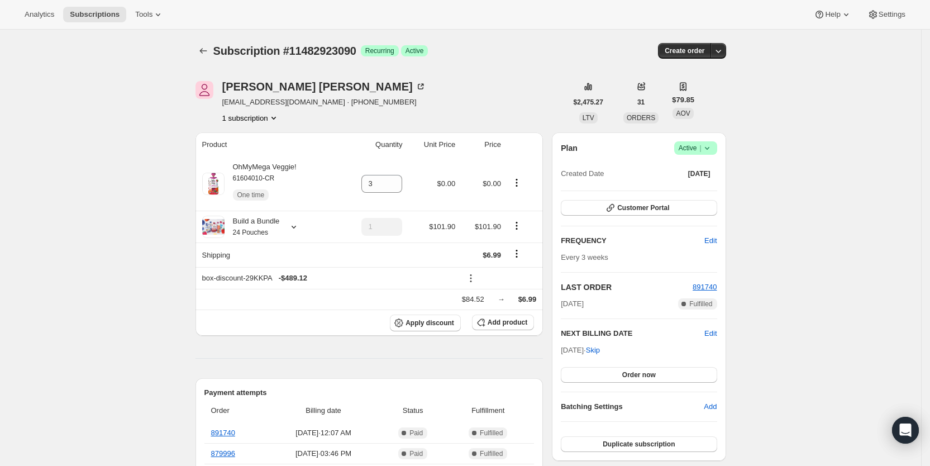
drag, startPoint x: 522, startPoint y: 43, endPoint x: 542, endPoint y: 4, distance: 43.2
click at [524, 37] on div "Subscription #11482923090. This page is ready Subscription #11482923090 Success…" at bounding box center [461, 51] width 531 height 42
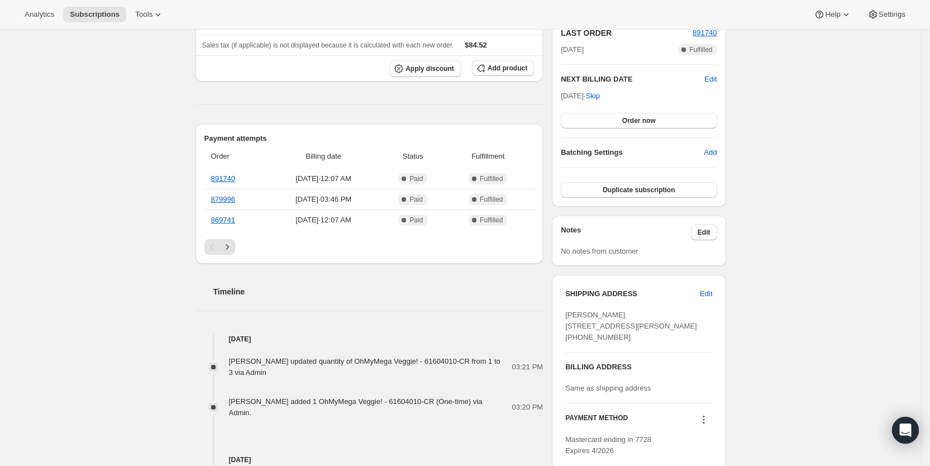
scroll to position [257, 0]
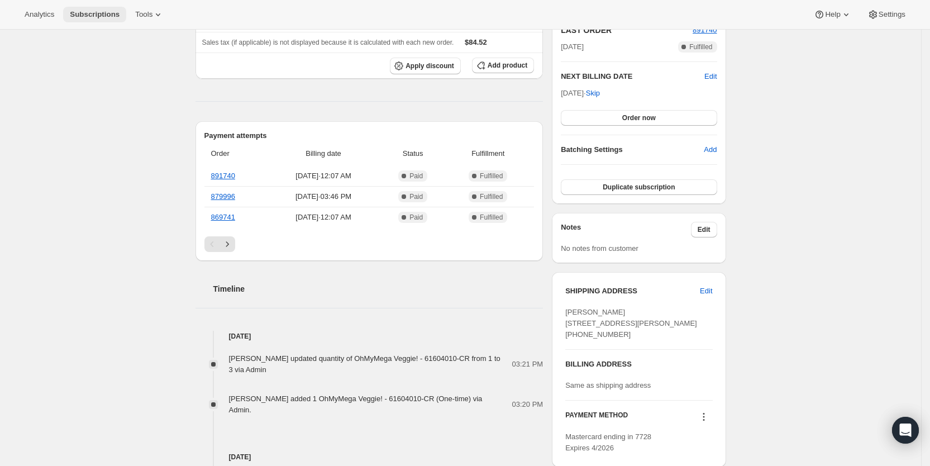
click at [94, 15] on span "Subscriptions" at bounding box center [95, 14] width 50 height 9
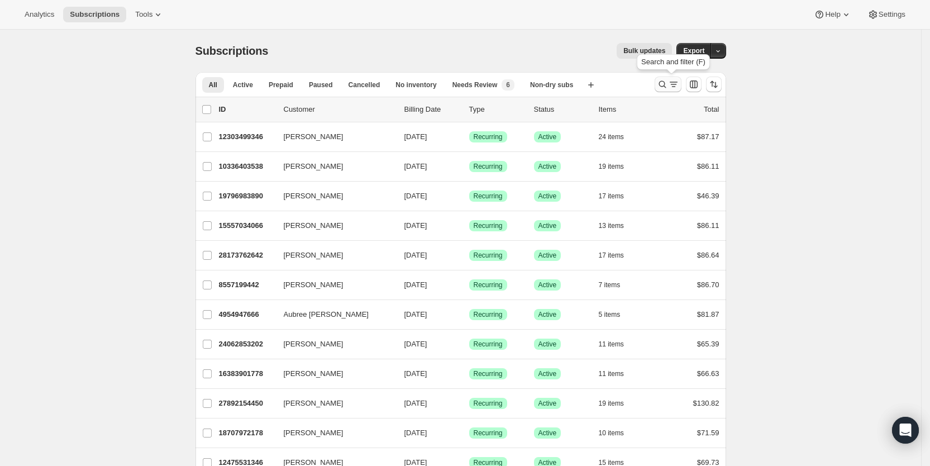
click at [668, 81] on icon "Search and filter results" at bounding box center [662, 84] width 11 height 11
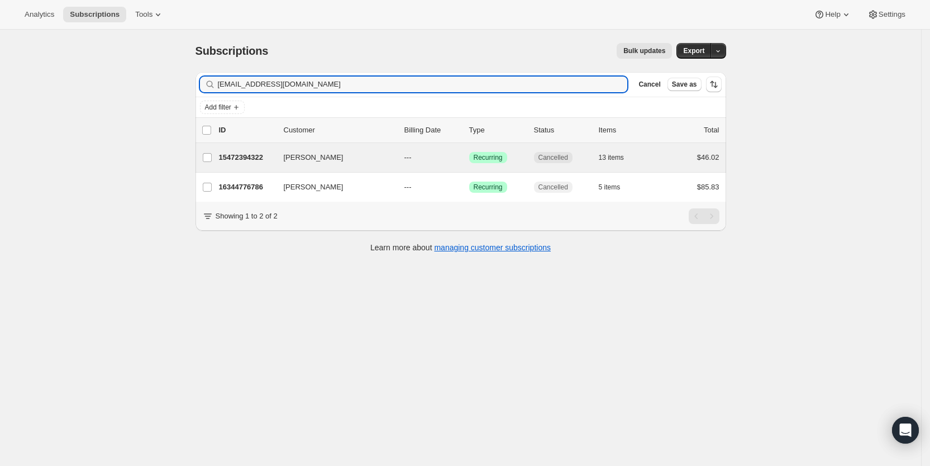
type input "christinestrad@gmail.com"
click at [420, 166] on div "Christine Strader 15472394322 Christine Strader --- Success Recurring Cancelled…" at bounding box center [461, 157] width 531 height 29
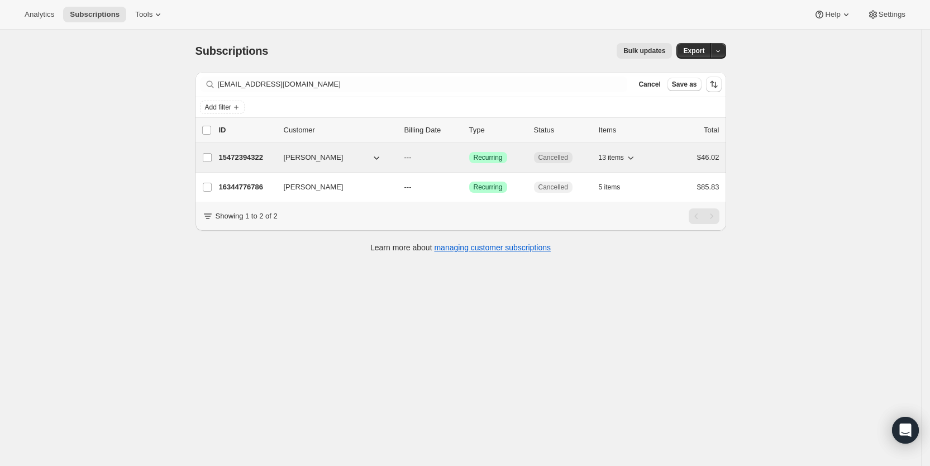
click at [422, 159] on p "---" at bounding box center [432, 157] width 56 height 11
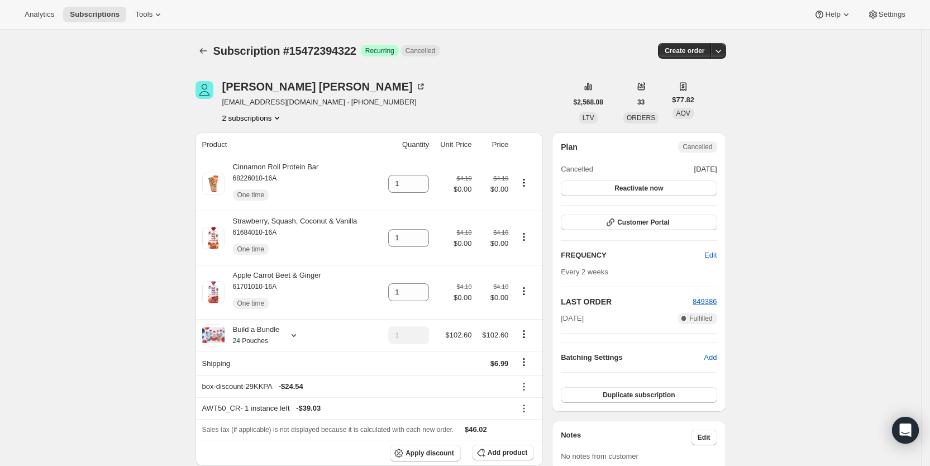
click at [273, 120] on button "2 subscriptions" at bounding box center [252, 117] width 61 height 11
click at [259, 157] on span "16344776786" at bounding box center [240, 158] width 45 height 8
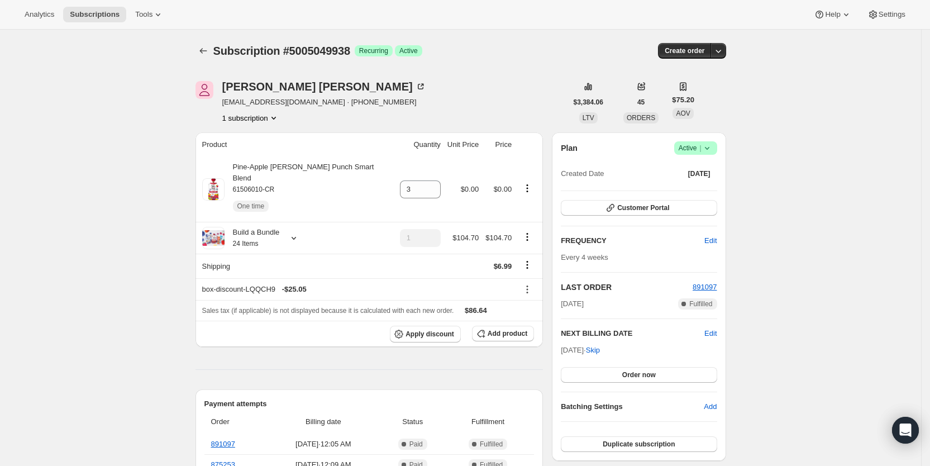
scroll to position [291, 0]
